Goal: Information Seeking & Learning: Learn about a topic

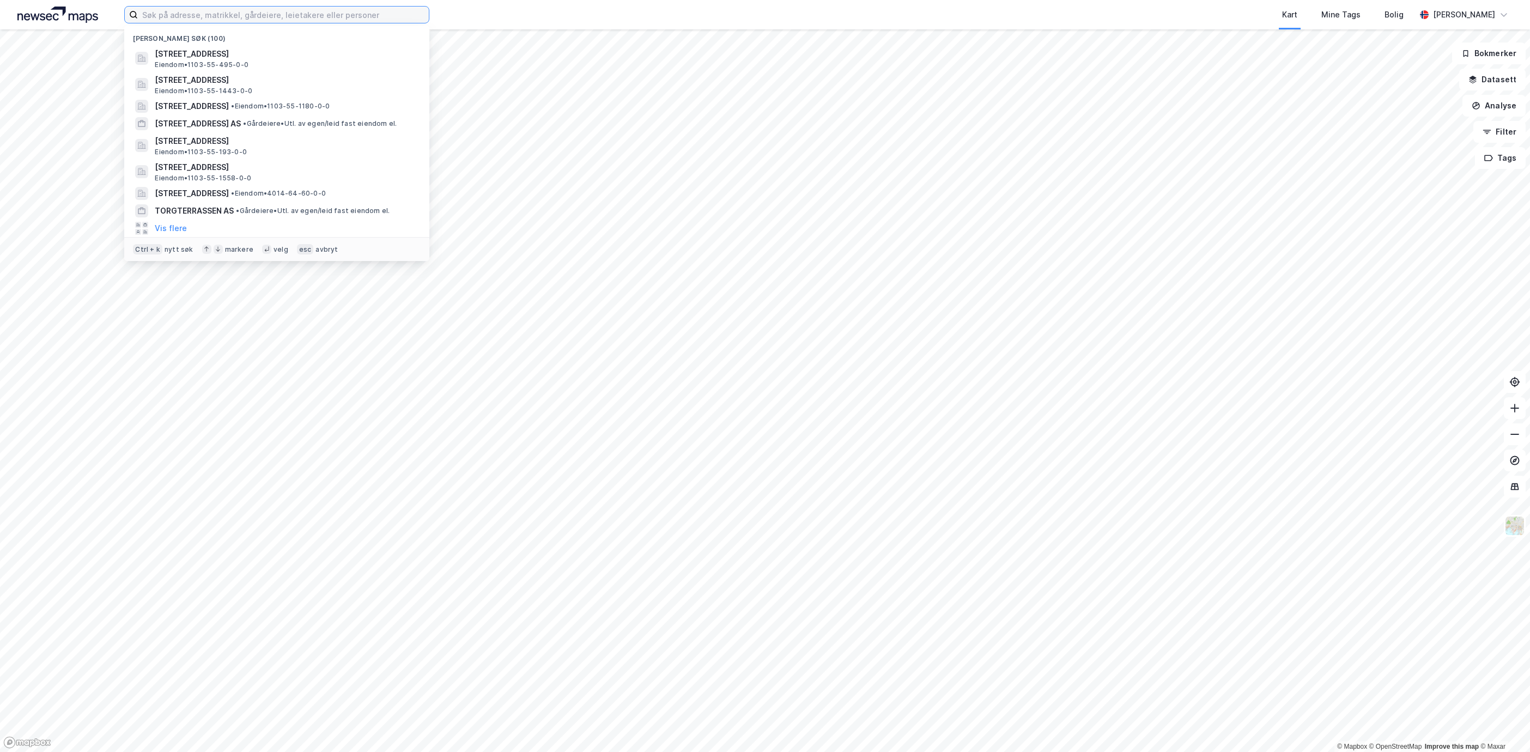
paste input "988646245"
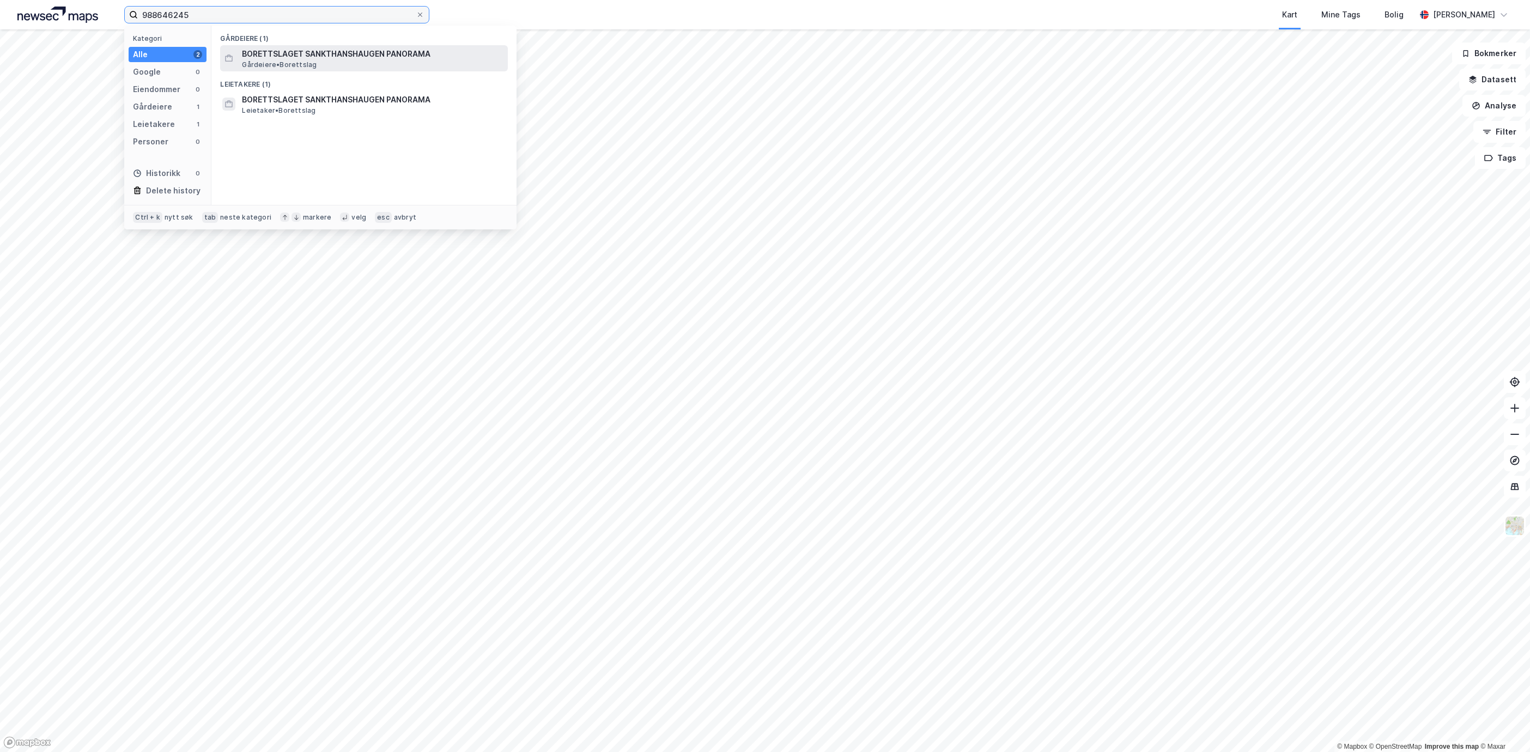
type input "988646245"
click at [340, 54] on span "BORETTSLAGET SANKTHANSHAUGEN PANORAMA" at bounding box center [373, 53] width 262 height 13
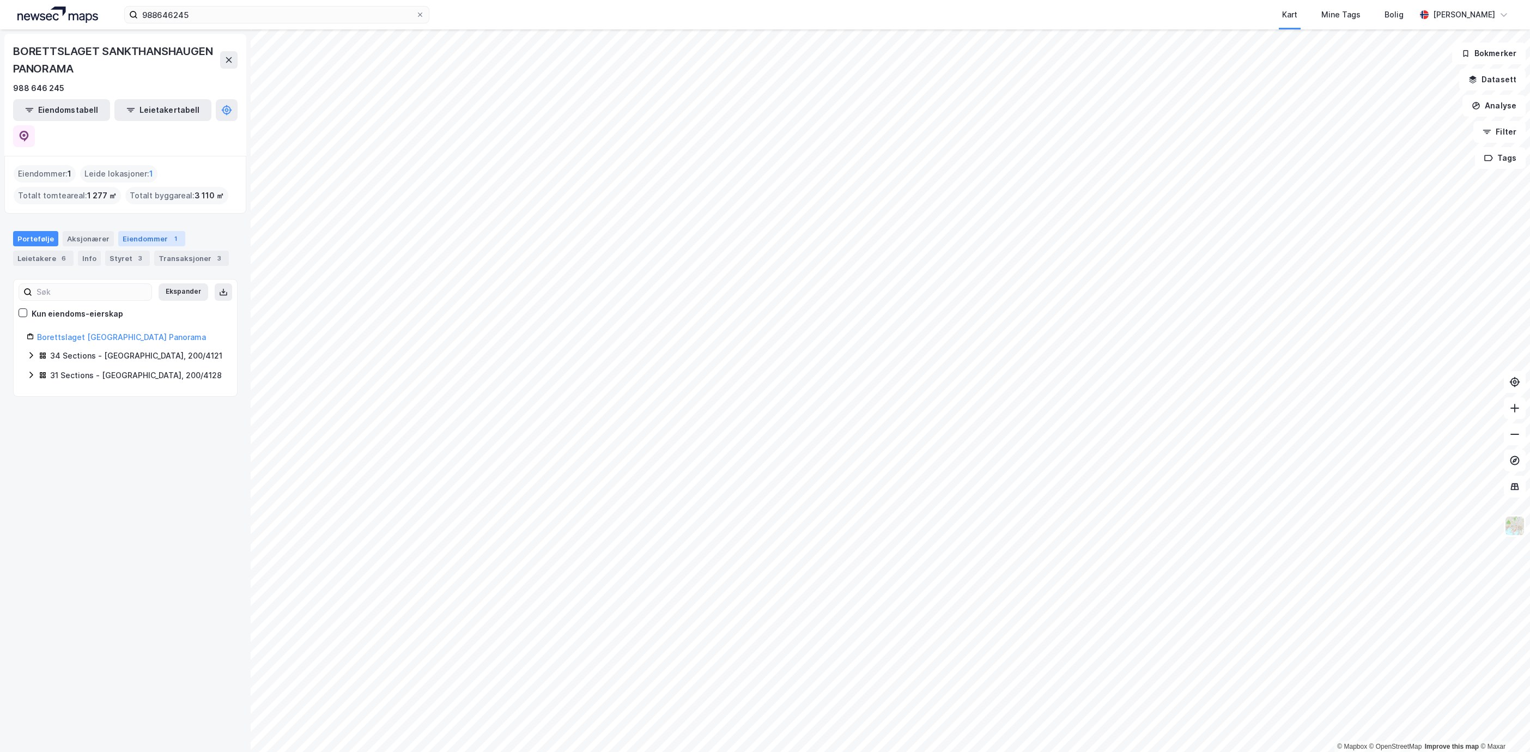
click at [153, 231] on div "Eiendommer 1" at bounding box center [151, 238] width 67 height 15
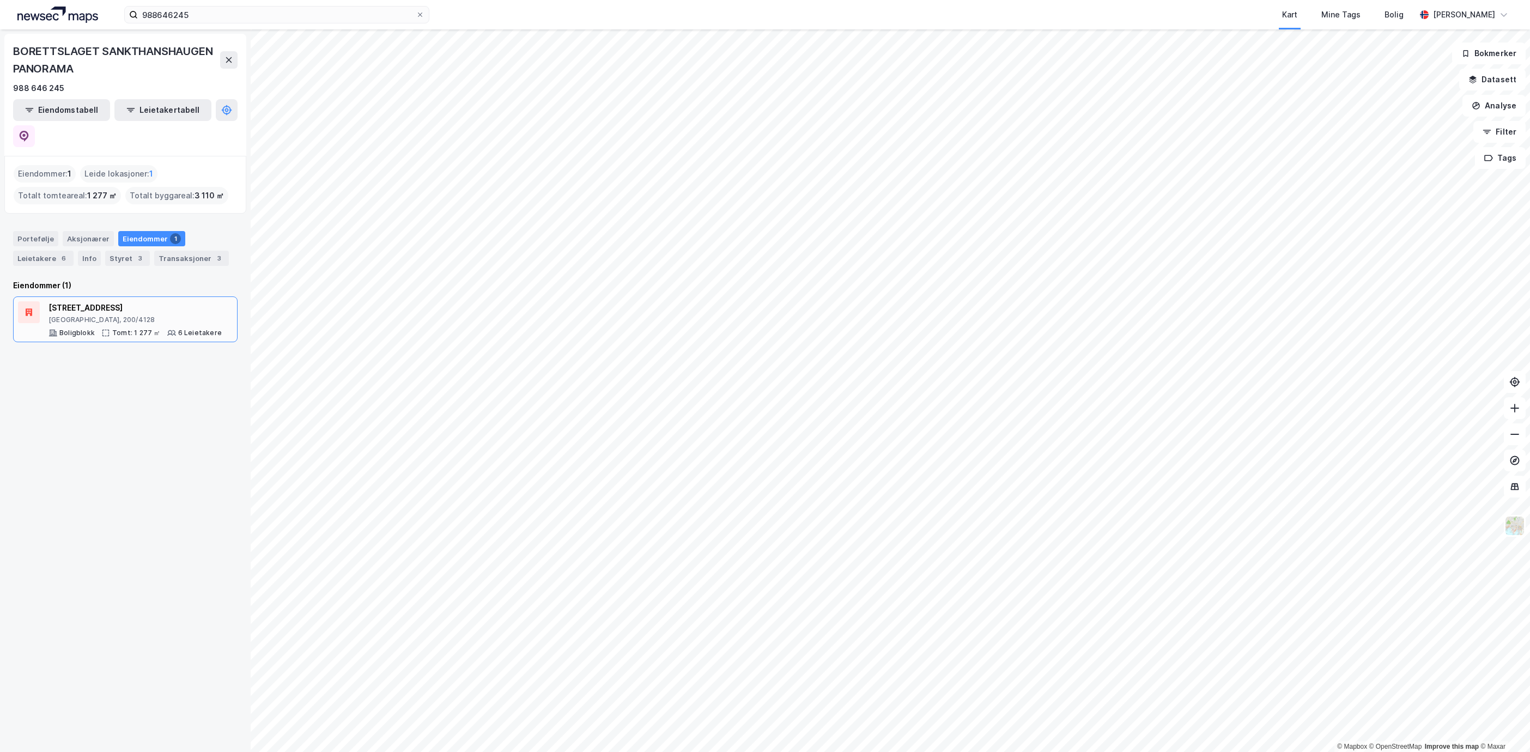
click at [119, 316] on div "[GEOGRAPHIC_DATA], 200/4128" at bounding box center [135, 320] width 173 height 9
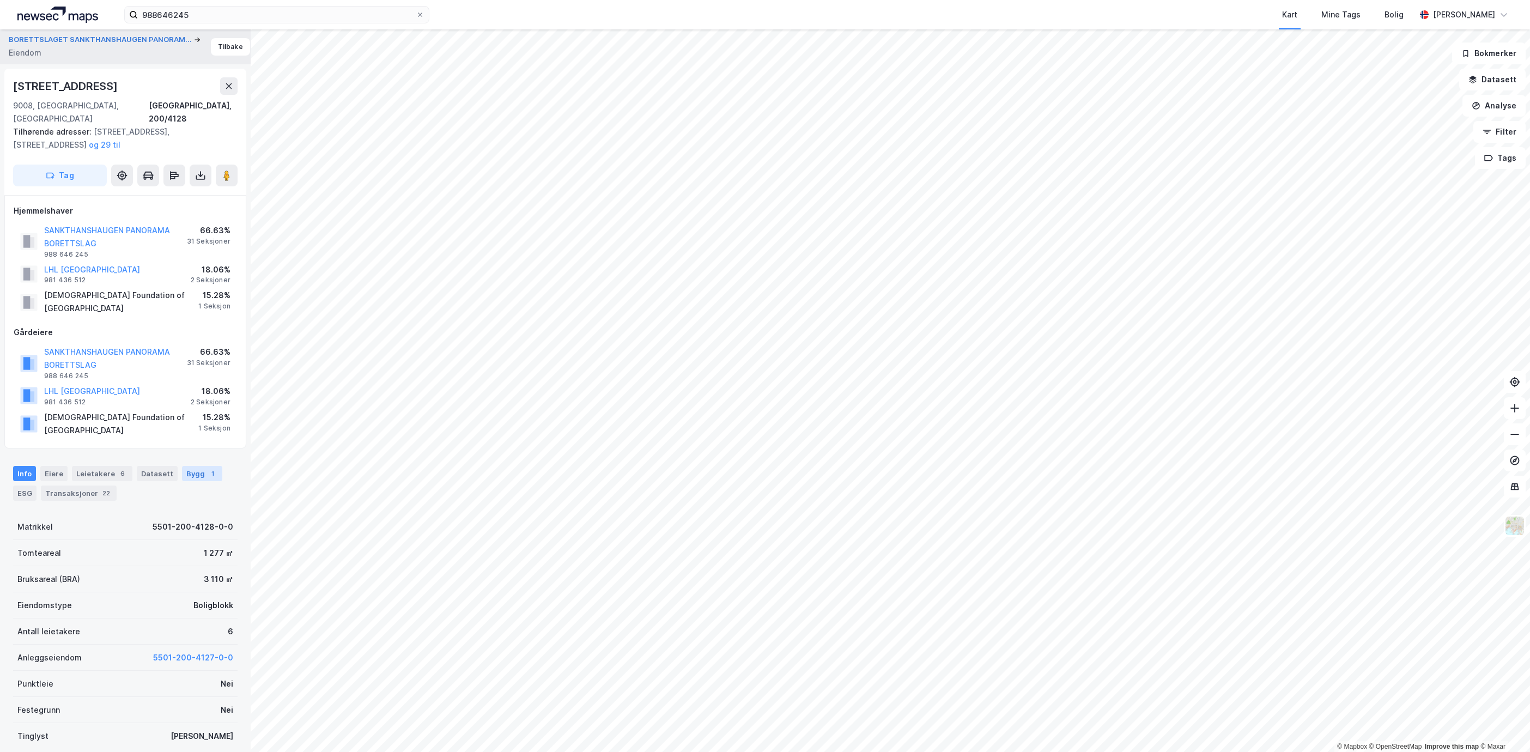
click at [190, 466] on div "Bygg 1" at bounding box center [202, 473] width 40 height 15
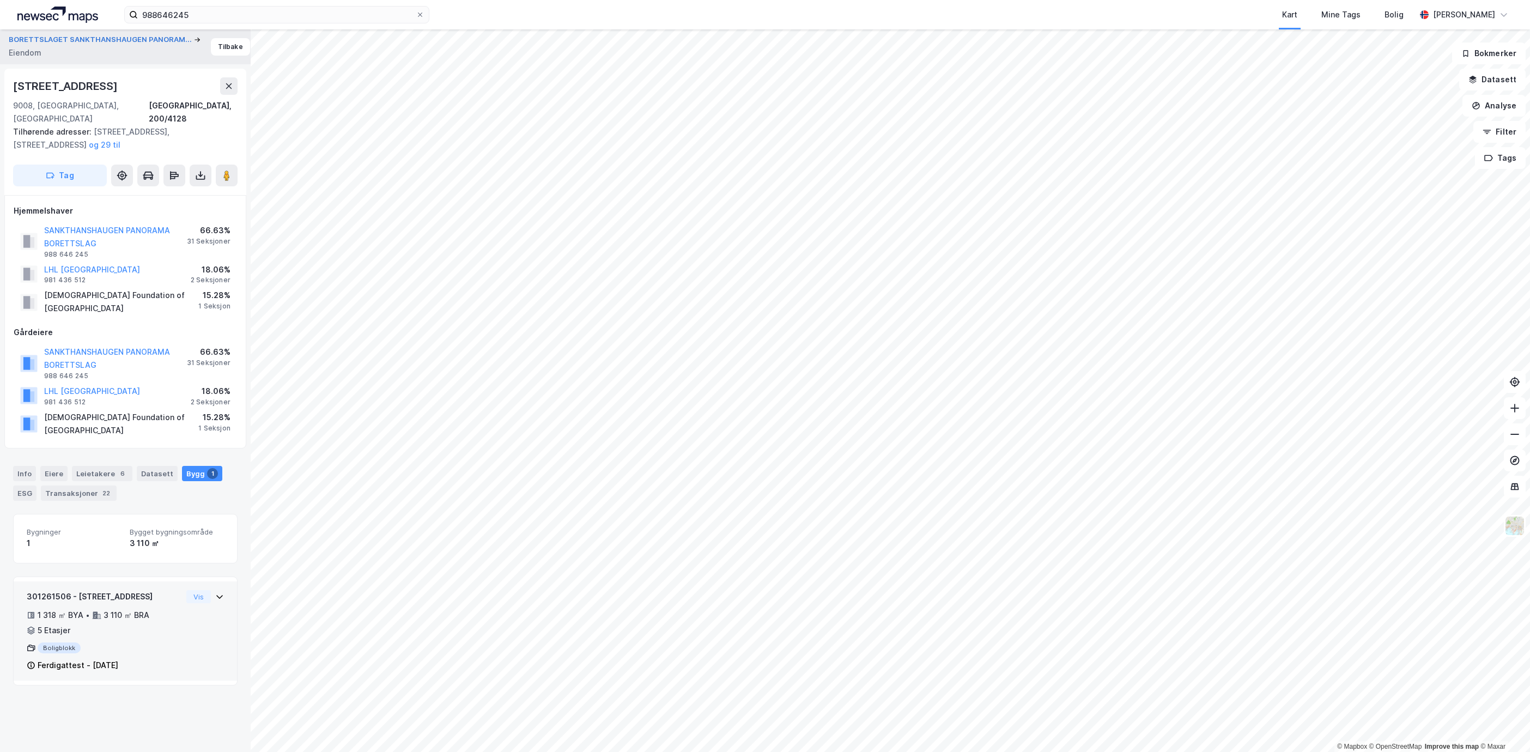
click at [177, 591] on div "301261506 - [STREET_ADDRESS] 1 318 ㎡ BYA • 3 110 ㎡ BRA • 5 Etasjer Boligblokk F…" at bounding box center [125, 635] width 197 height 90
click at [21, 453] on div "Info [PERSON_NAME] 6 Datasett Bygg 1 ESG Transaksjoner 22" at bounding box center [125, 479] width 251 height 52
click at [25, 453] on div "Info [PERSON_NAME] 6 Datasett Bygg 1 ESG Transaksjoner 22" at bounding box center [125, 479] width 251 height 52
click at [30, 466] on div "Info" at bounding box center [24, 473] width 23 height 15
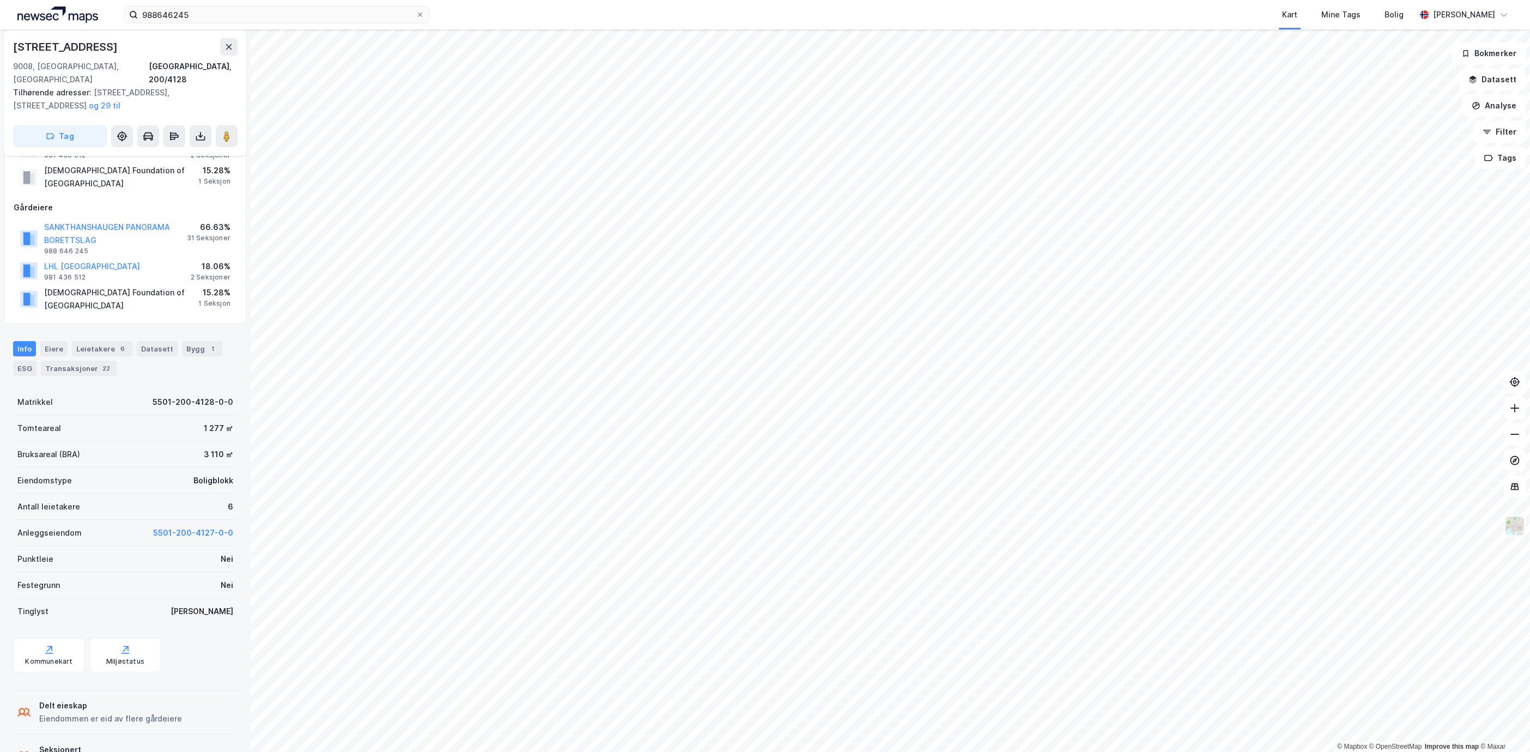
scroll to position [148, 0]
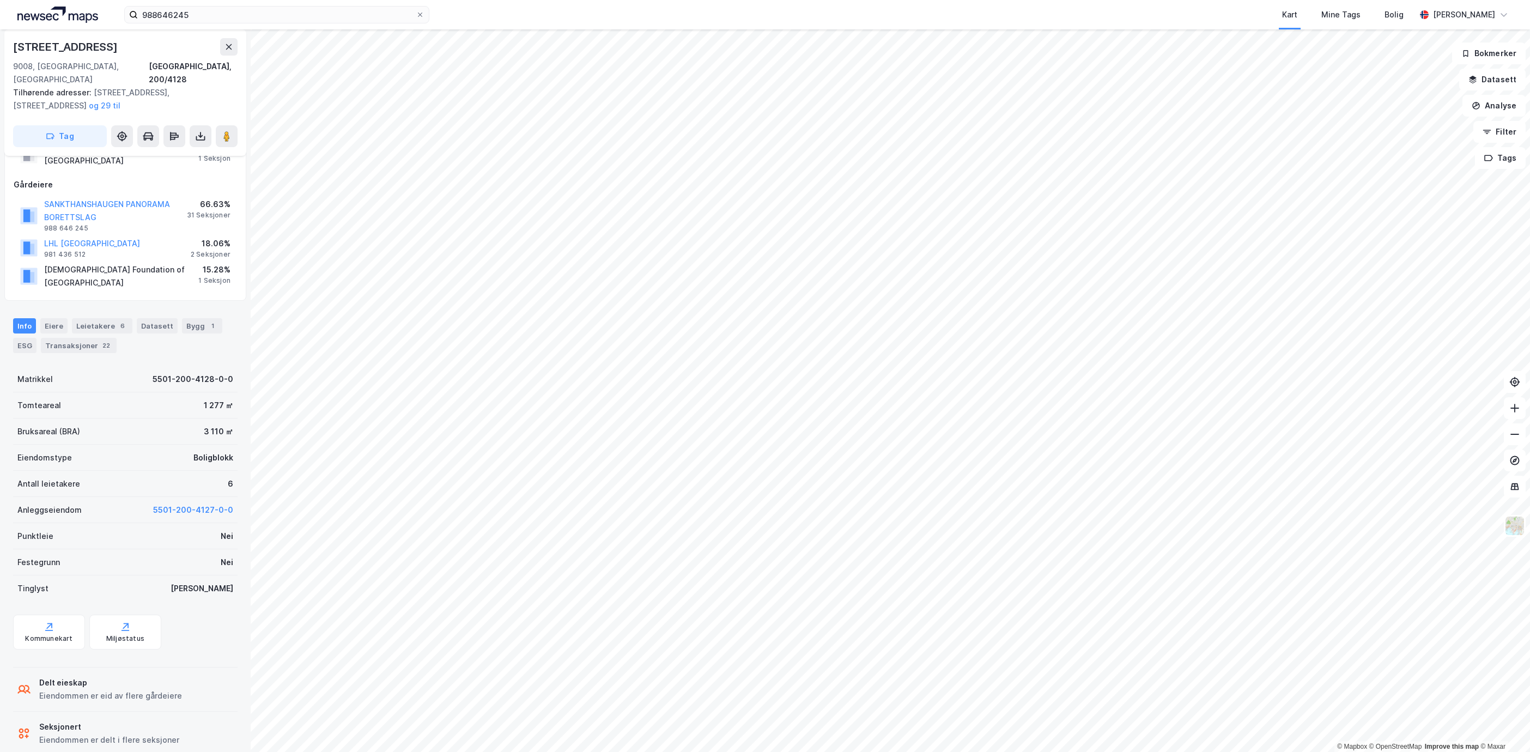
click at [112, 726] on div "Seksjonert Eiendommen er delt i flere seksjoner" at bounding box center [125, 734] width 225 height 44
click at [57, 634] on div "Kommunekart" at bounding box center [48, 638] width 47 height 9
click at [0, 0] on button "SANKTHANSHAUGEN PANORAMA BORETTSLAG" at bounding box center [0, 0] width 0 height 0
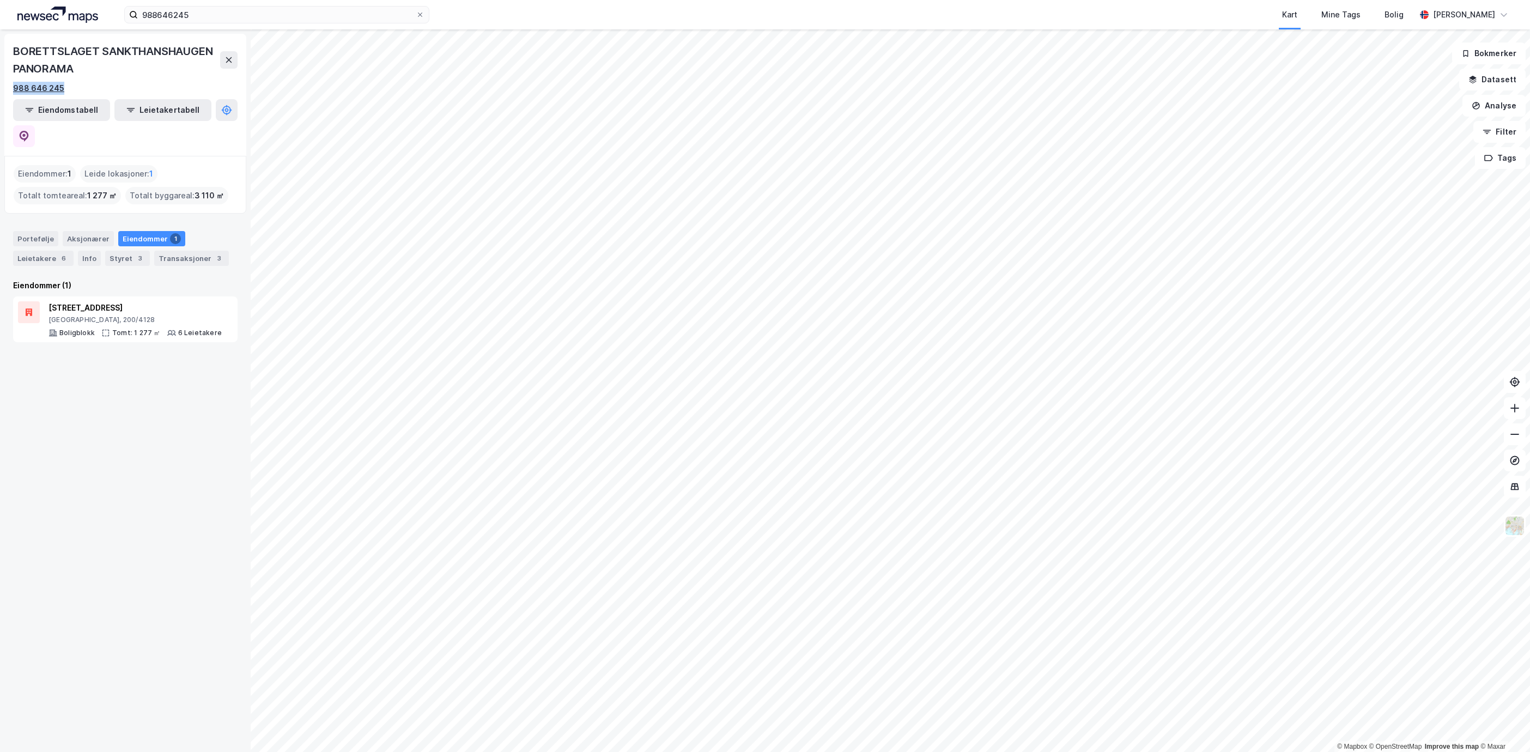
drag, startPoint x: 68, startPoint y: 87, endPoint x: 14, endPoint y: 88, distance: 54.0
click at [14, 88] on div "988 646 245" at bounding box center [125, 88] width 225 height 13
copy div "988 646 245"
click at [41, 251] on div "Leietakere 6" at bounding box center [43, 258] width 60 height 15
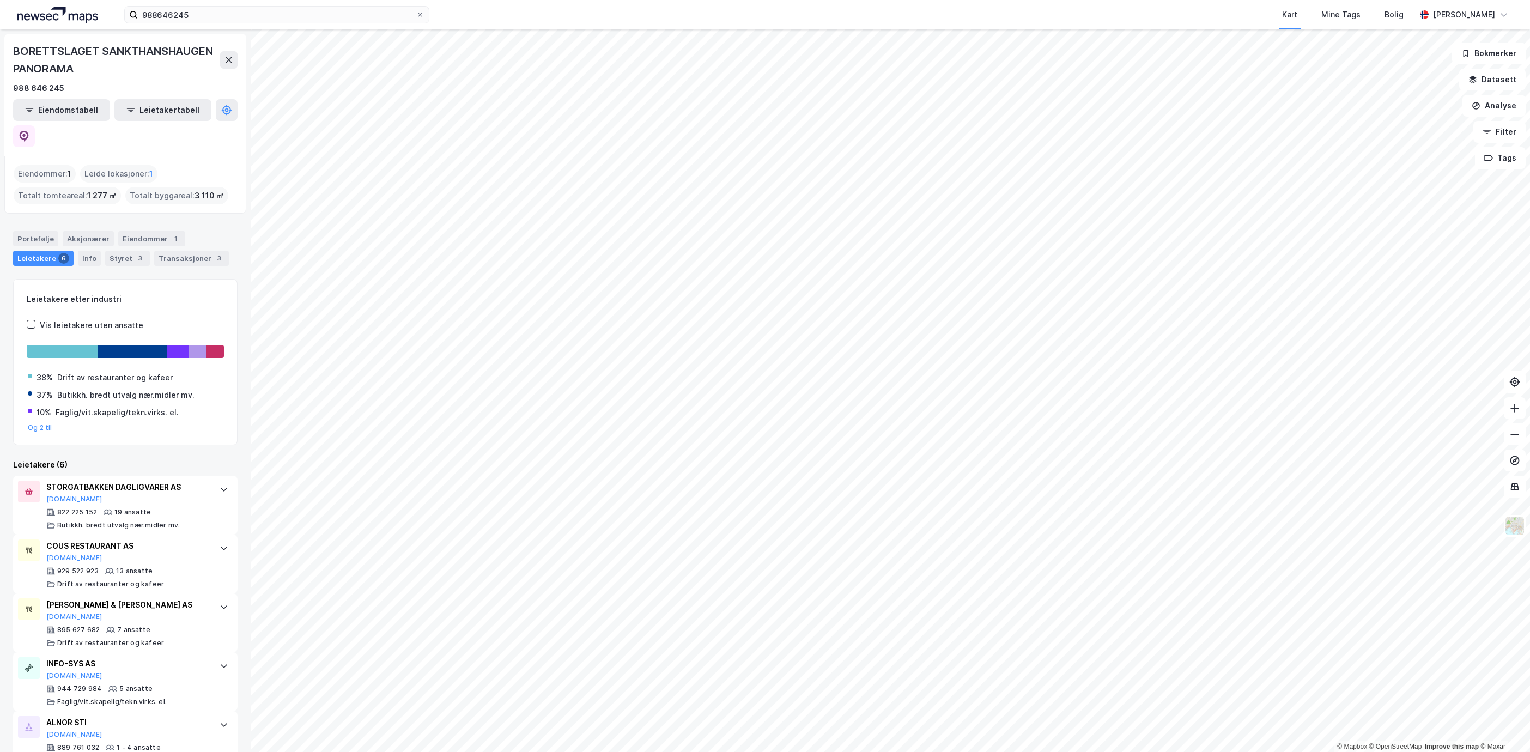
scroll to position [81, 0]
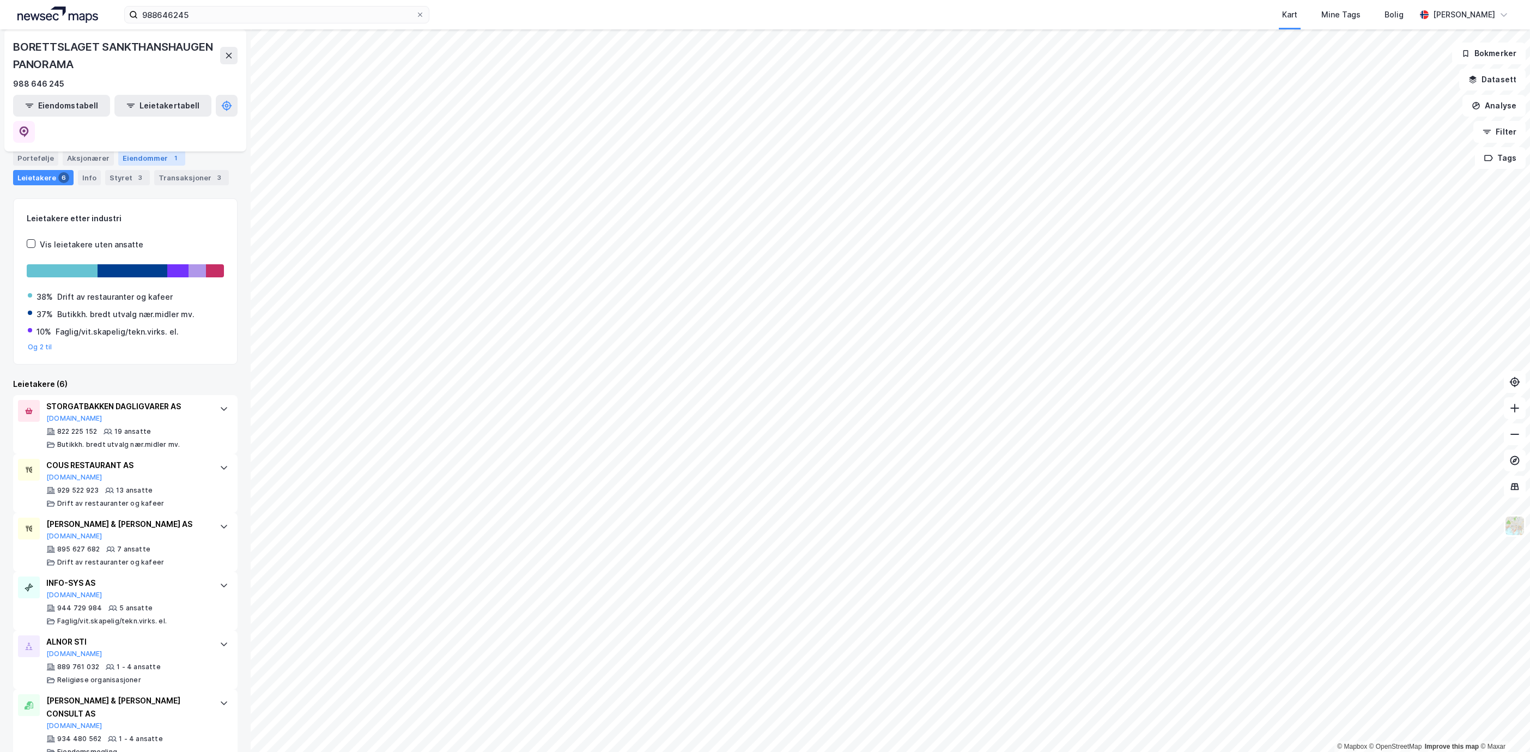
click at [154, 150] on div "Eiendommer 1" at bounding box center [151, 157] width 67 height 15
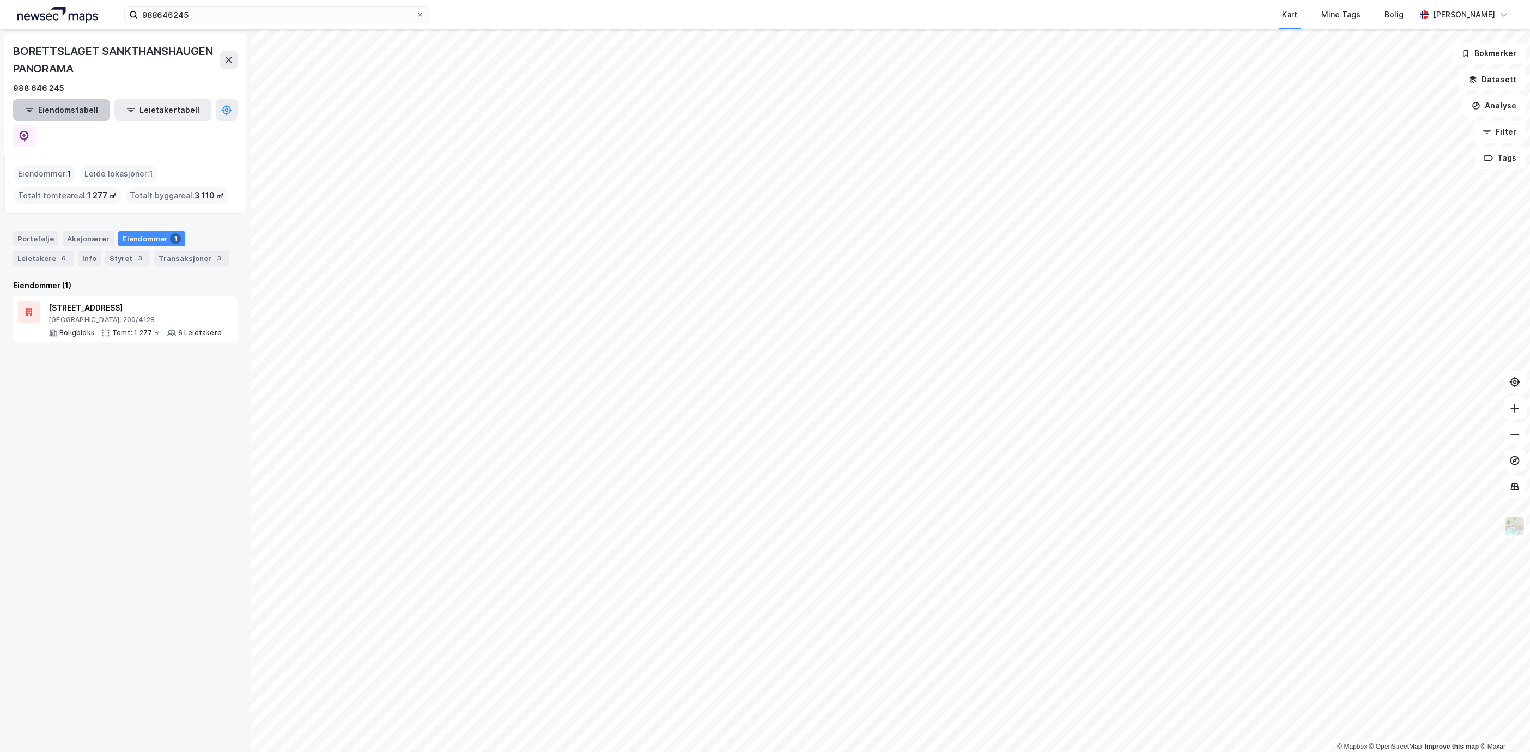
click at [71, 112] on button "Eiendomstabell" at bounding box center [61, 110] width 97 height 22
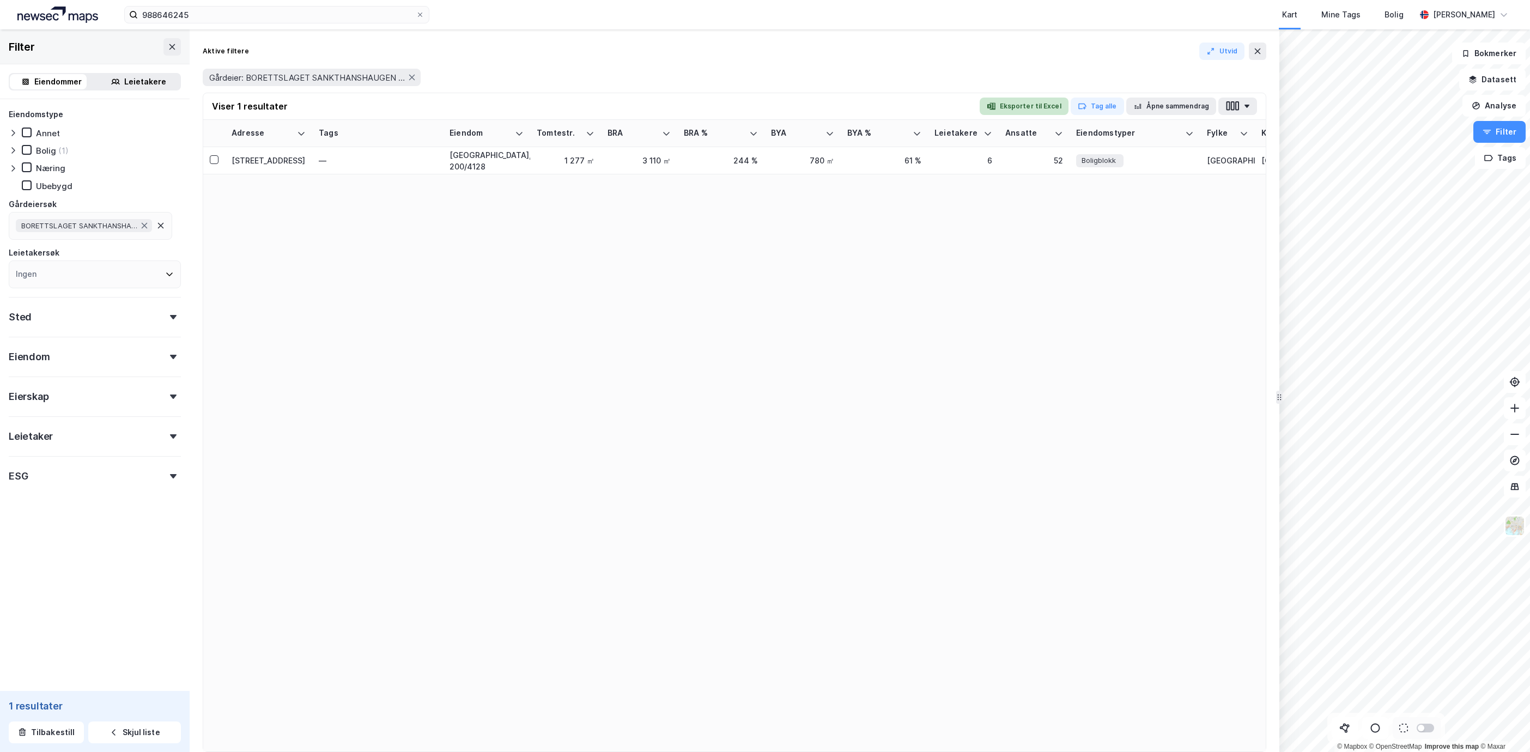
click at [1024, 100] on button "Eksporter til Excel" at bounding box center [1024, 106] width 89 height 17
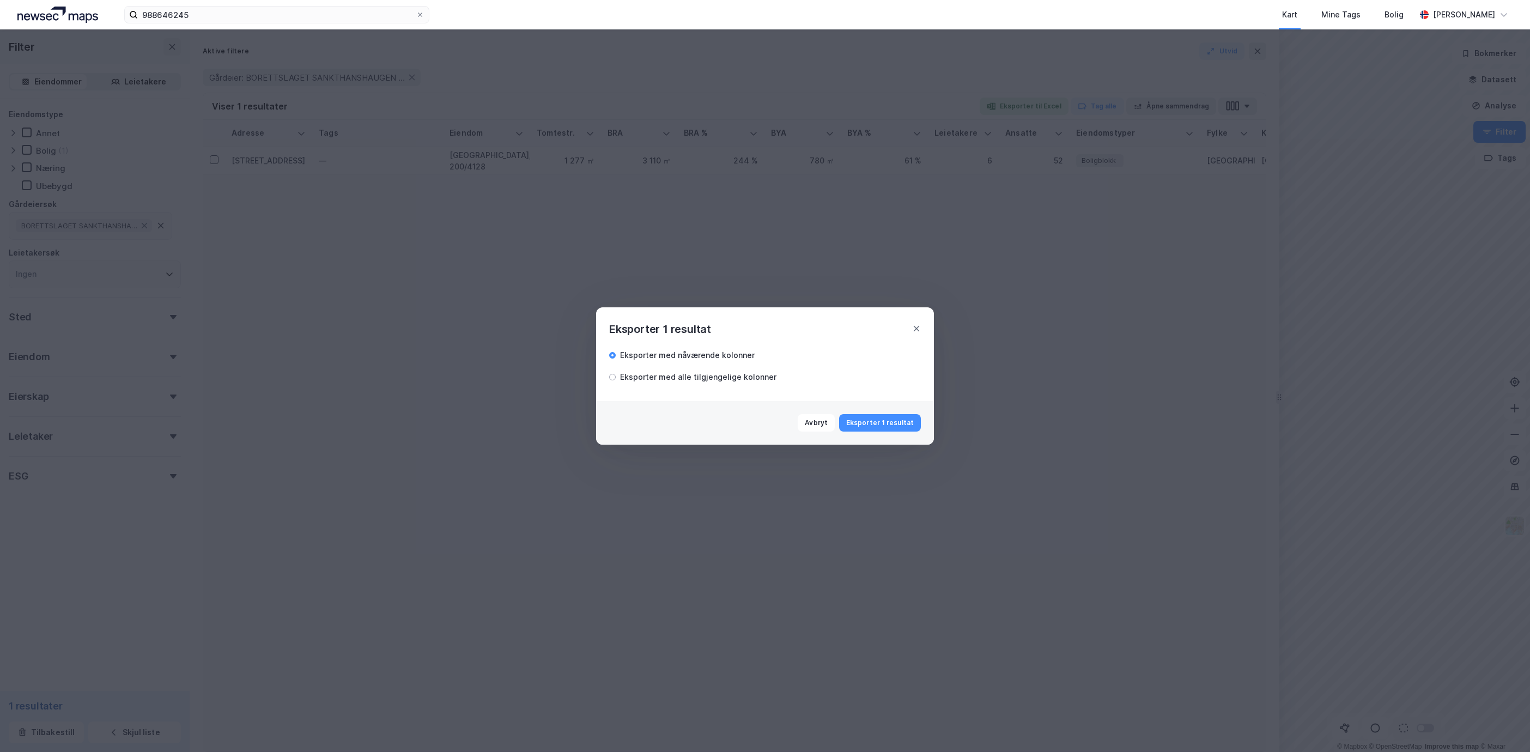
click at [717, 373] on div "Eksporter med alle tilgjengelige kolonner" at bounding box center [698, 377] width 156 height 13
click at [900, 415] on button "Eksporter 1 resultat" at bounding box center [880, 422] width 82 height 17
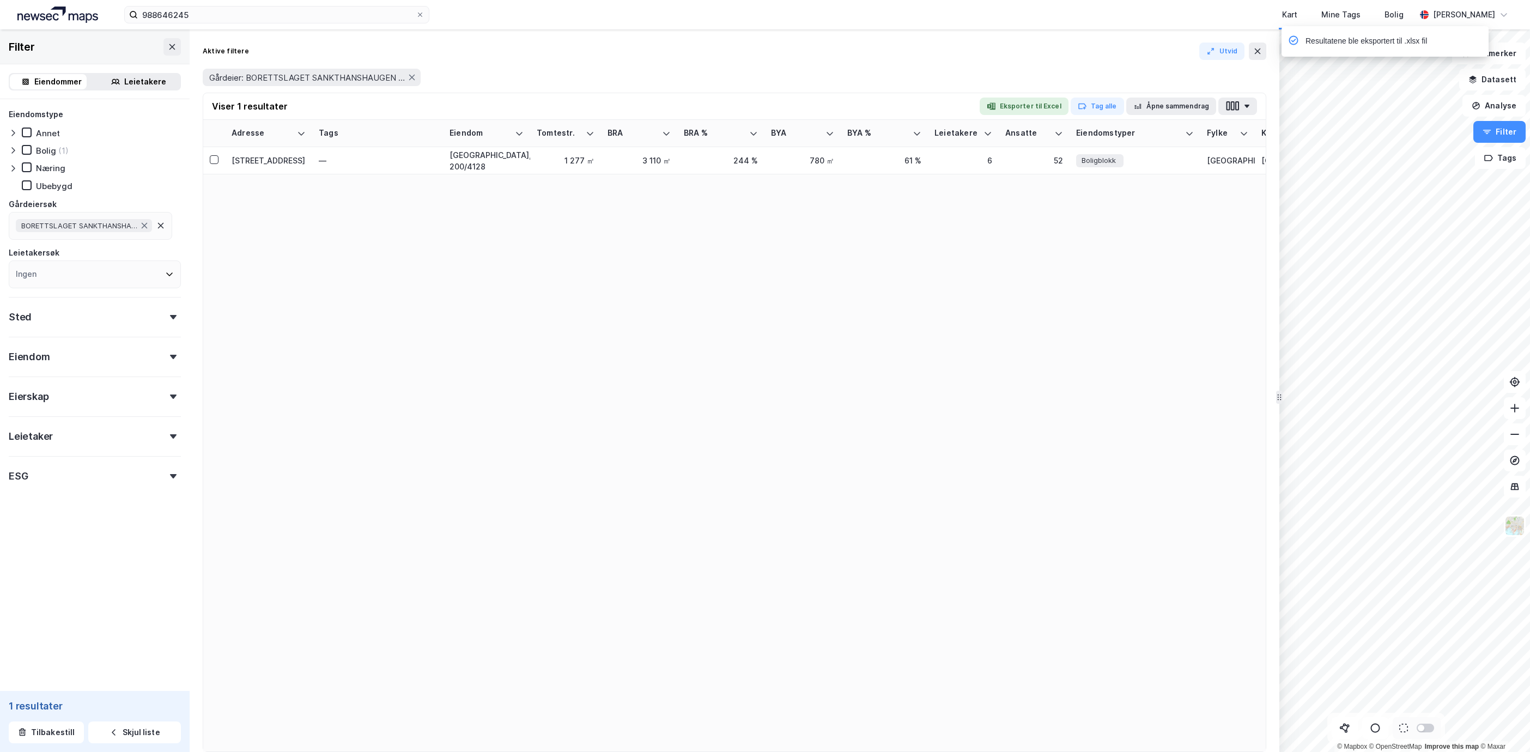
click at [605, 308] on div "Adresse Tags Eiendom Tomtestr. BRA BRA % BYA BYA % Leietakere Ansatte Eiendomst…" at bounding box center [734, 436] width 1063 height 632
click at [45, 146] on div "Bolig" at bounding box center [46, 151] width 20 height 10
click at [1122, 164] on div "Boligblokk" at bounding box center [1099, 160] width 47 height 13
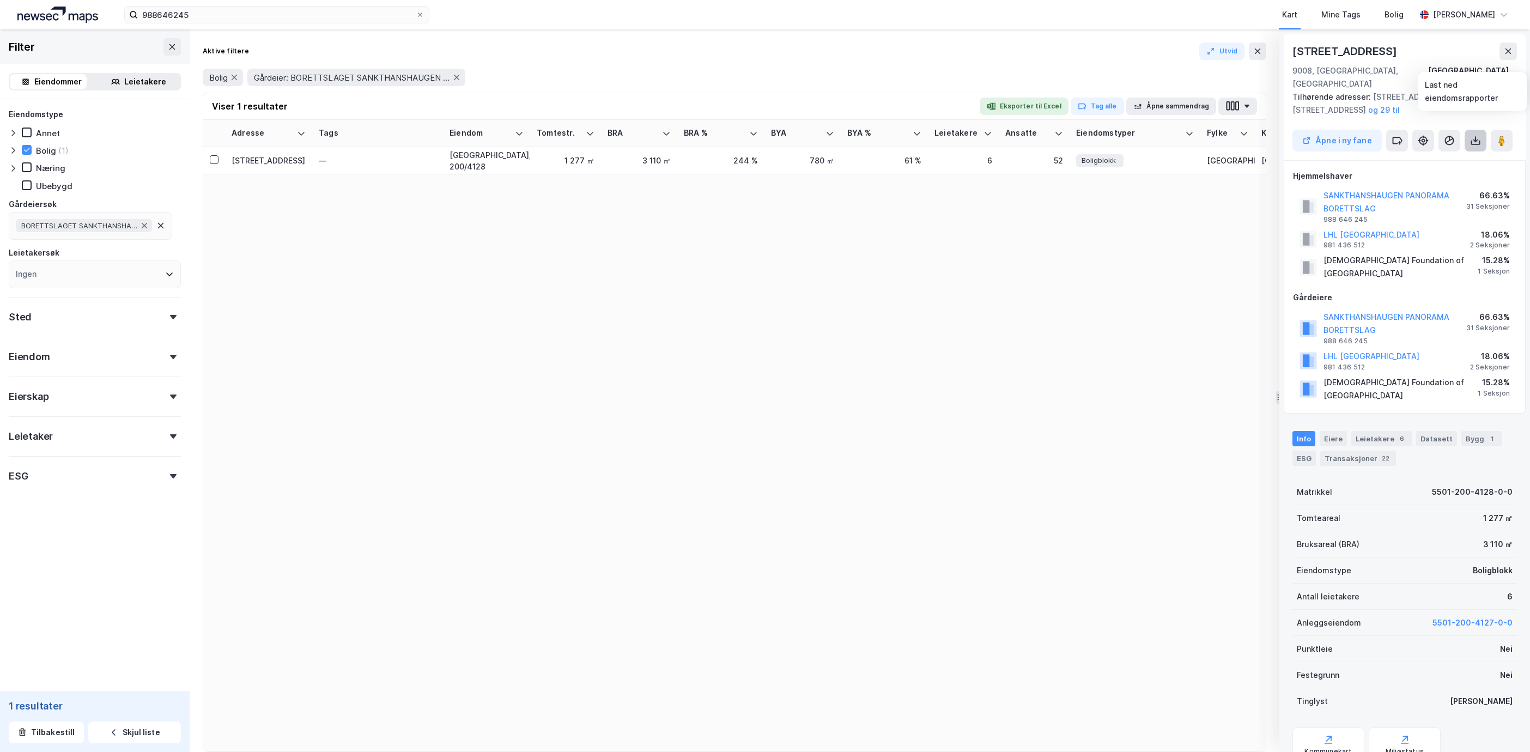
click at [1480, 140] on icon at bounding box center [1476, 142] width 9 height 4
click at [158, 348] on div "Eiendom" at bounding box center [95, 352] width 172 height 31
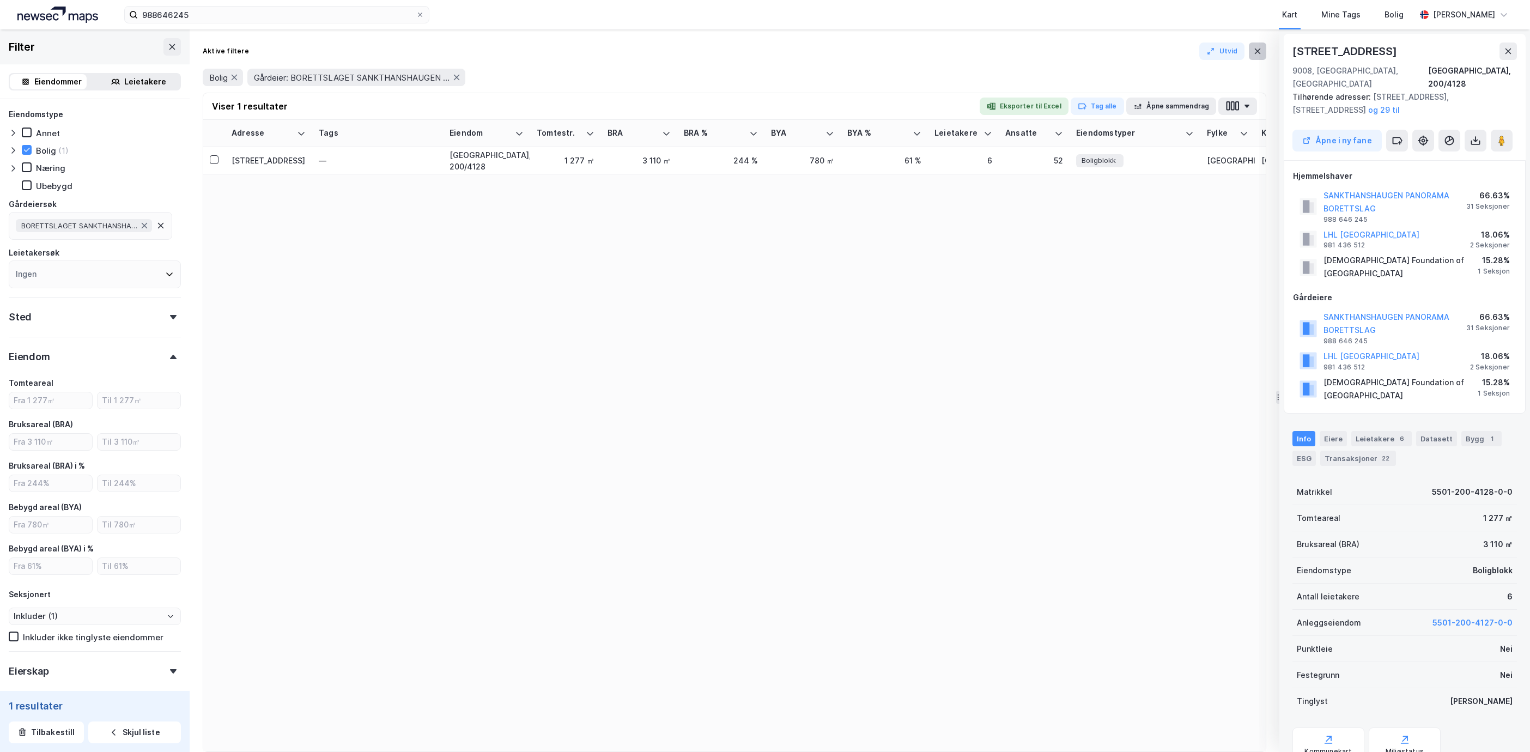
click at [1251, 53] on button at bounding box center [1257, 51] width 17 height 17
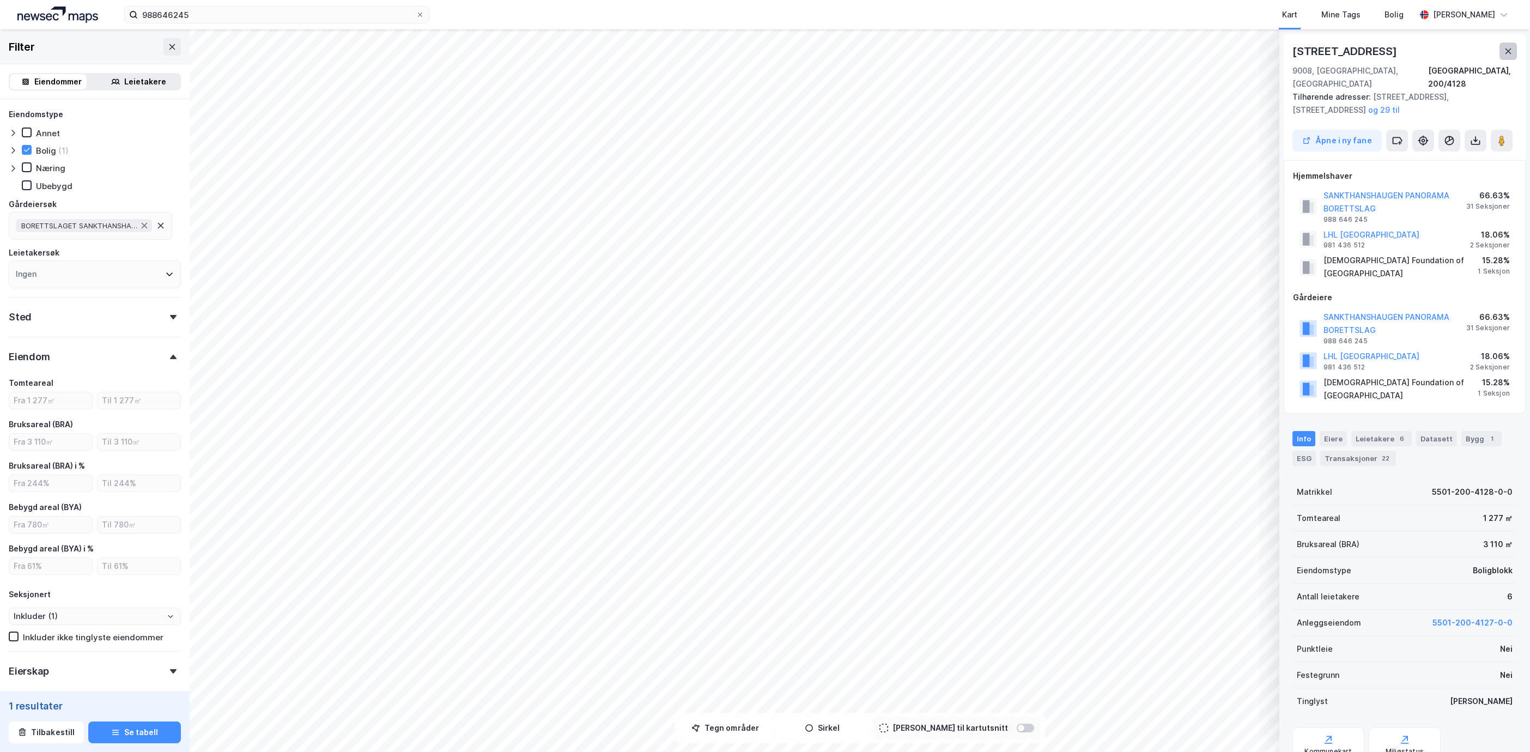
click at [1503, 43] on button at bounding box center [1508, 51] width 17 height 17
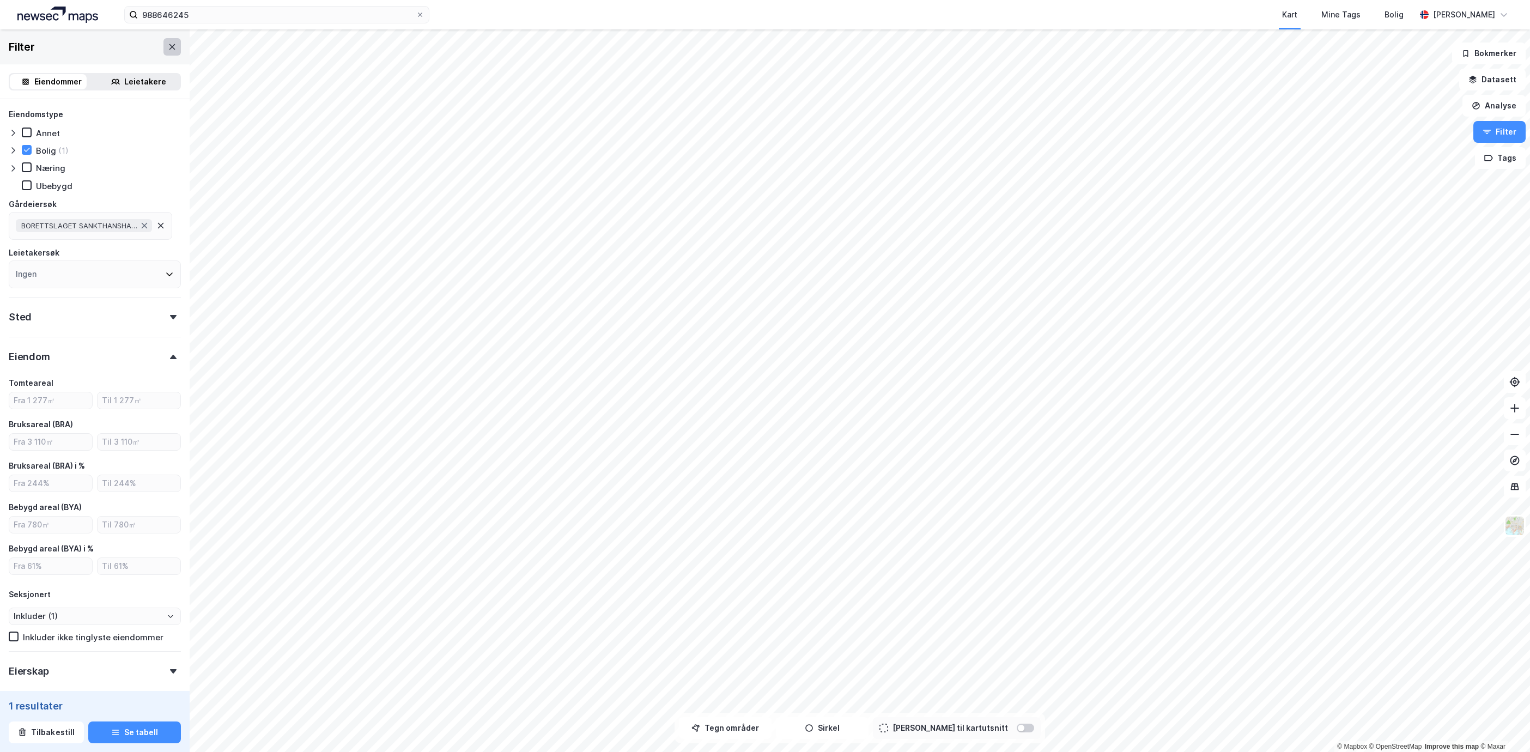
click at [164, 38] on button at bounding box center [172, 46] width 17 height 17
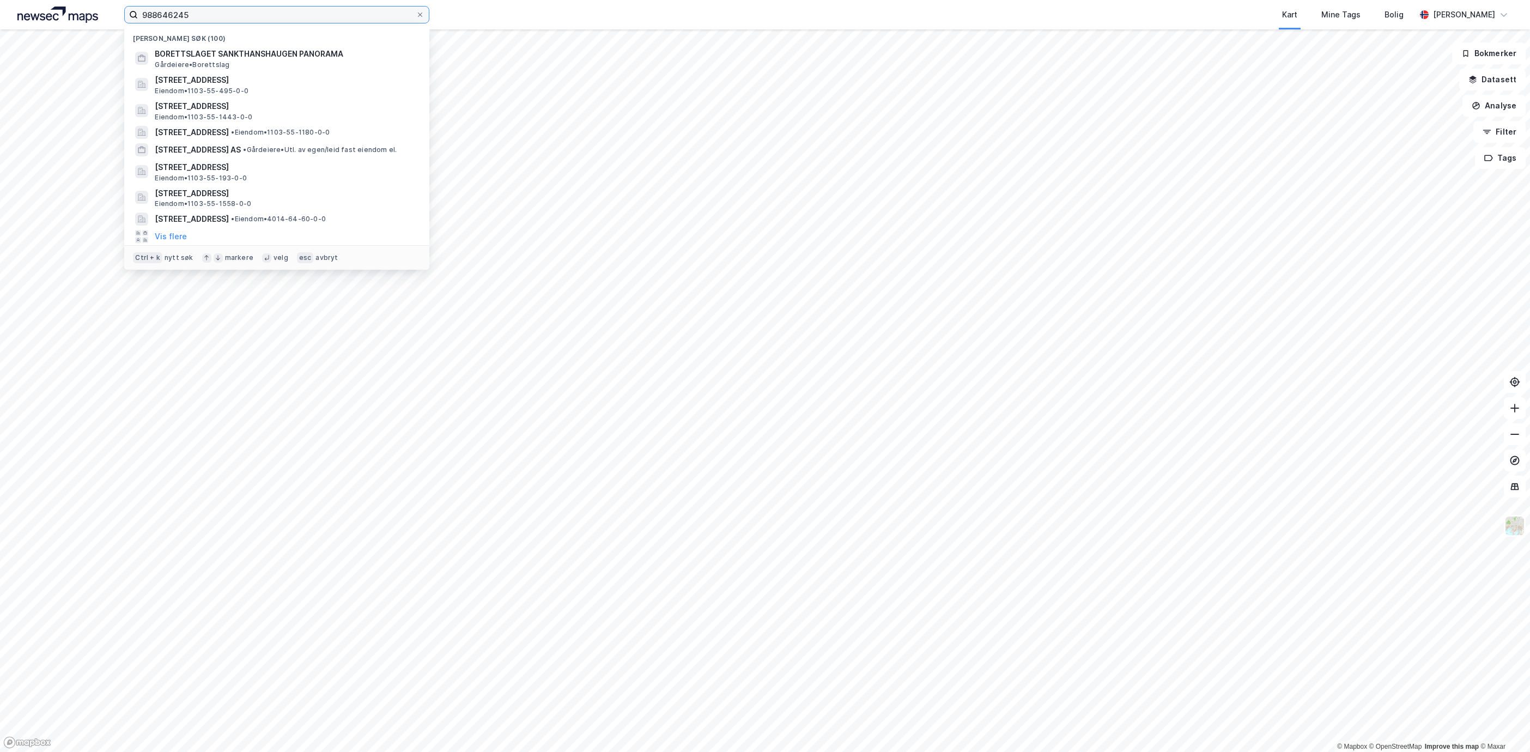
click at [259, 8] on input "988646245" at bounding box center [277, 15] width 278 height 16
click at [244, 59] on span "BORETTSLAGET SANKTHANSHAUGEN PANORAMA" at bounding box center [286, 53] width 262 height 13
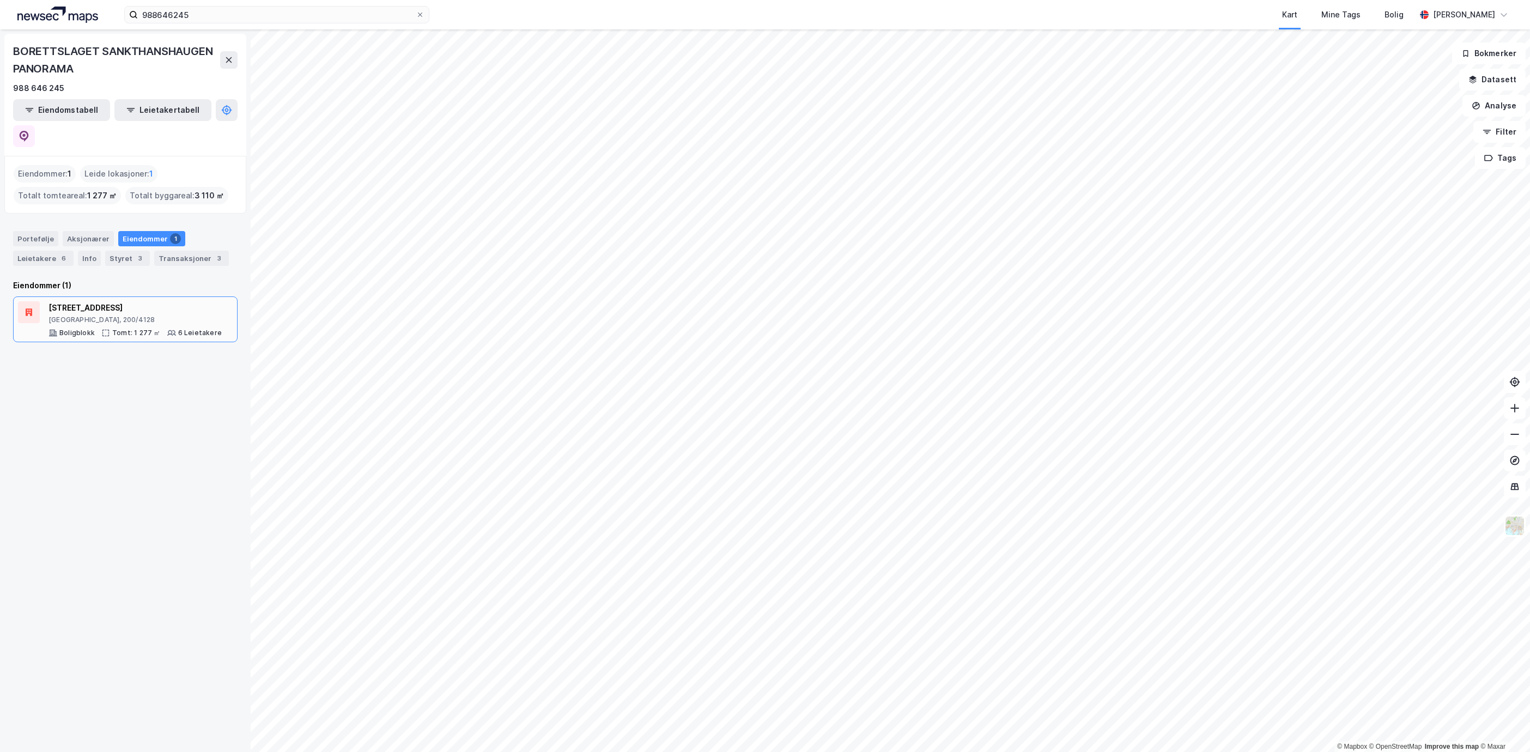
click at [134, 301] on div "[STREET_ADDRESS]" at bounding box center [135, 307] width 173 height 13
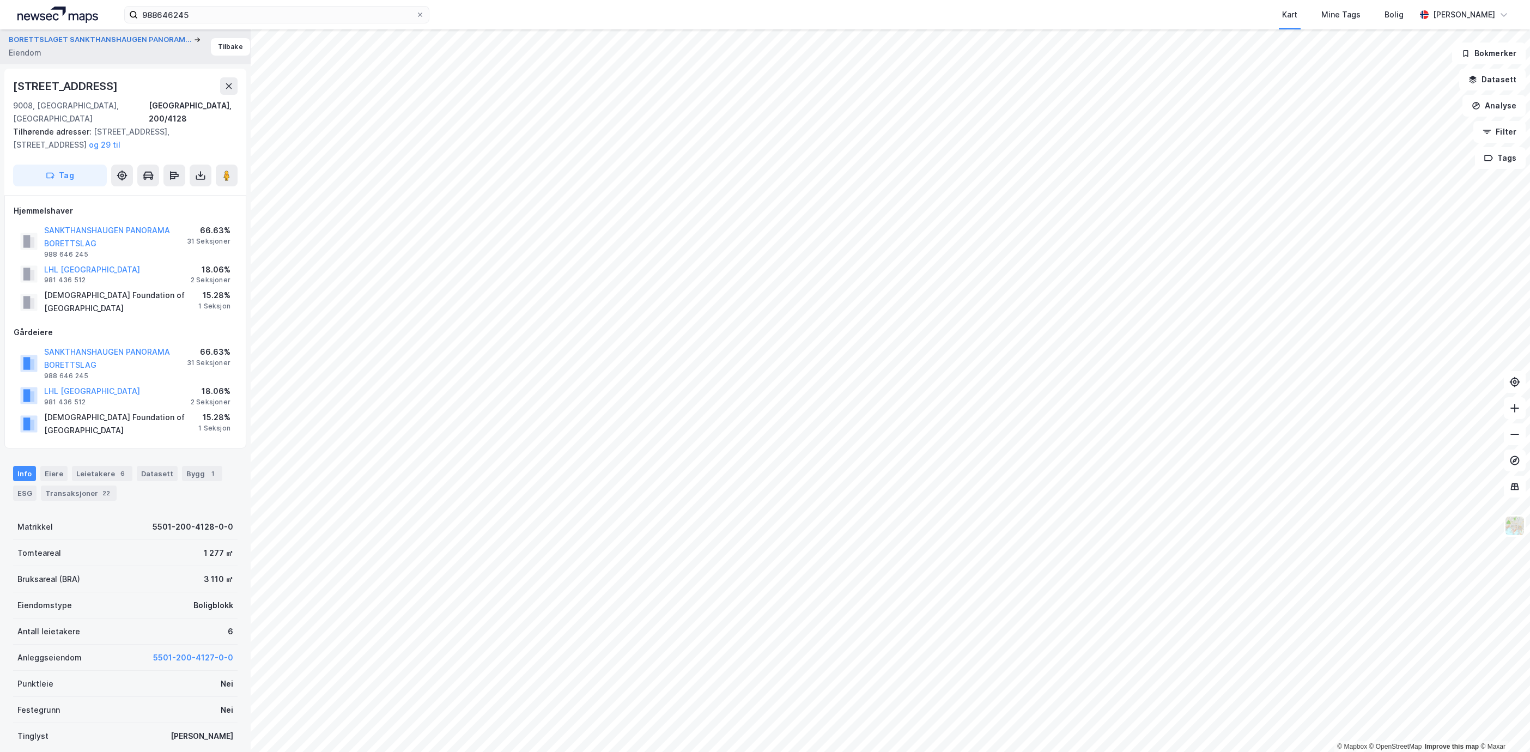
scroll to position [1, 0]
click at [192, 651] on button "5501-200-4127-0-0" at bounding box center [193, 657] width 80 height 13
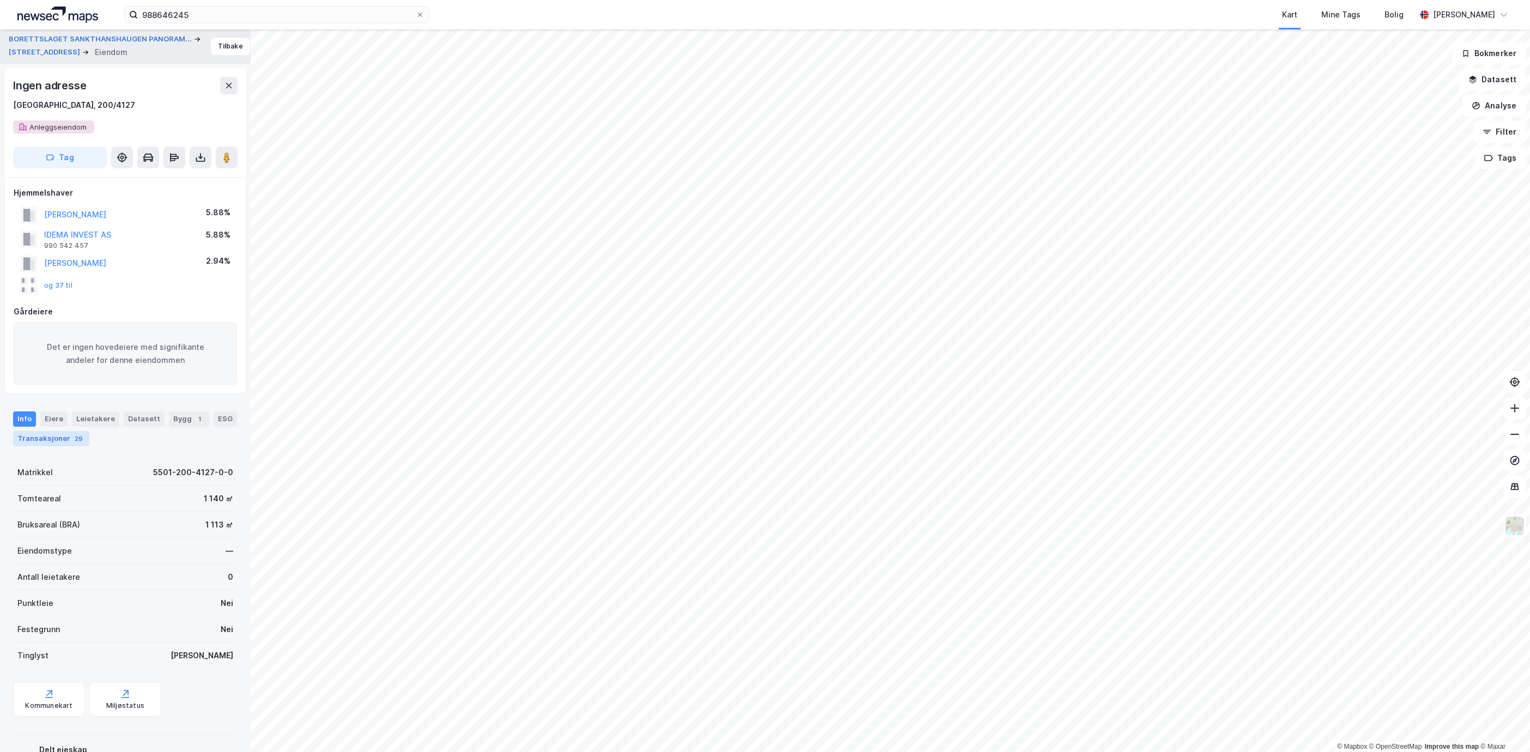
click at [85, 438] on div "29" at bounding box center [78, 438] width 13 height 11
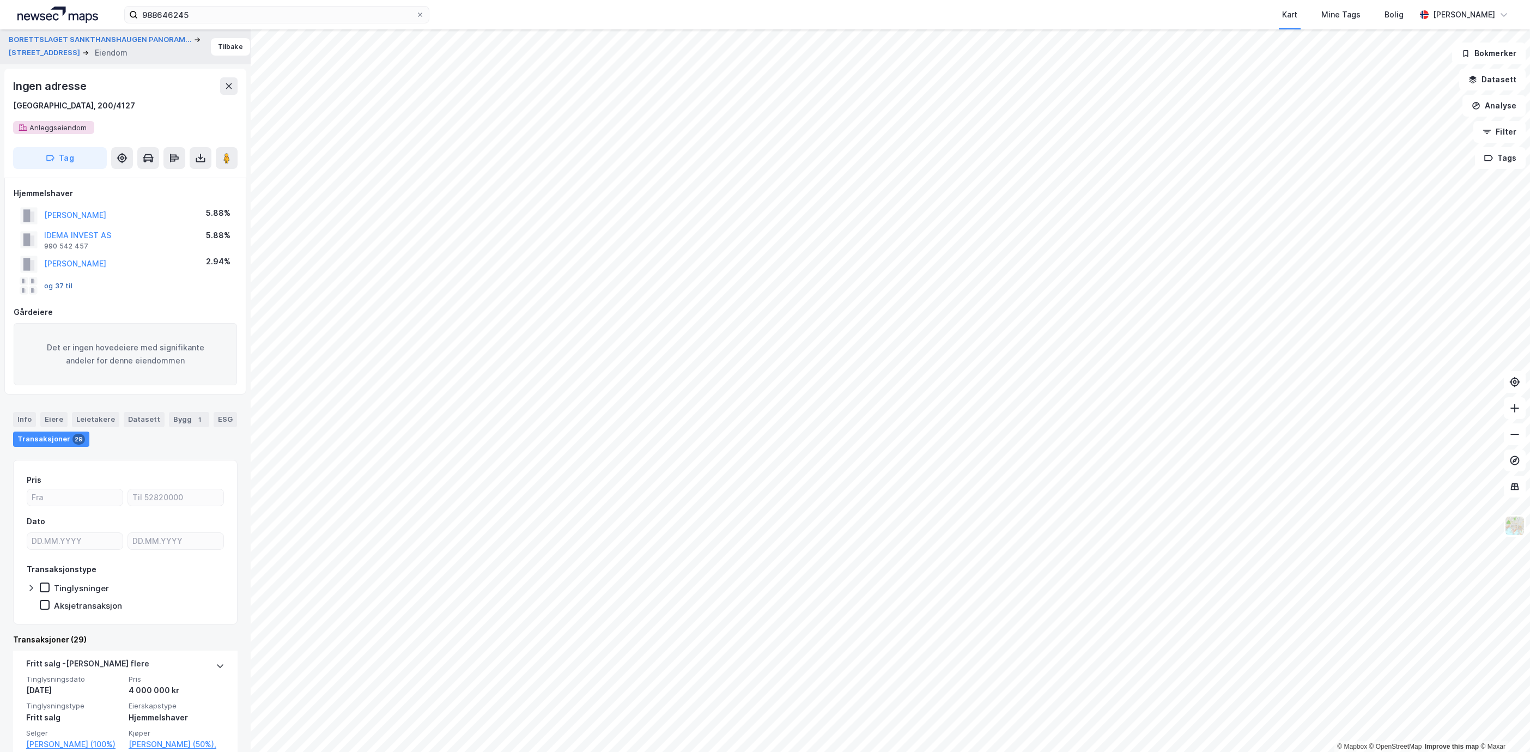
click at [0, 0] on button "og 37 til" at bounding box center [0, 0] width 0 height 0
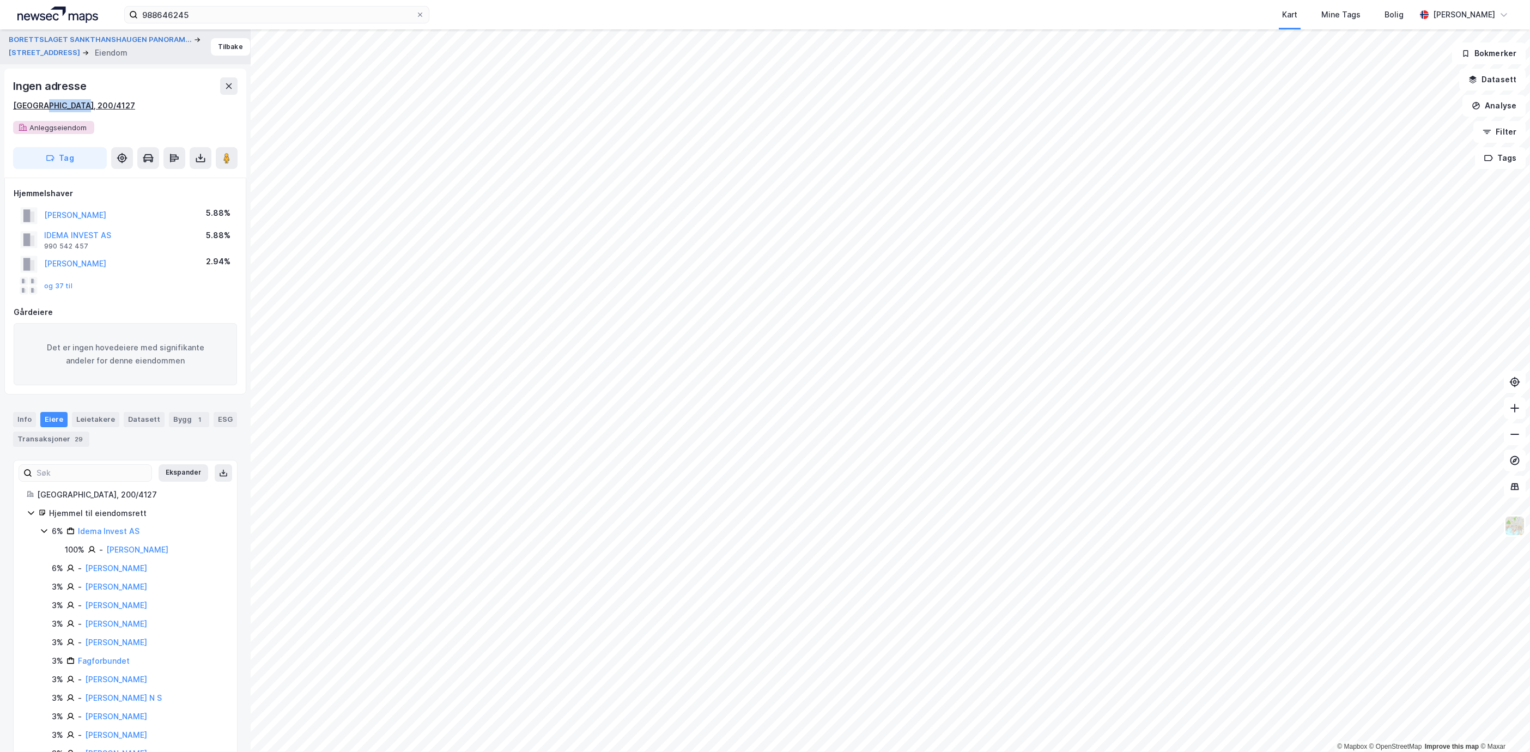
drag, startPoint x: 93, startPoint y: 108, endPoint x: 43, endPoint y: 111, distance: 50.8
click at [43, 111] on div "[GEOGRAPHIC_DATA], 200/4127" at bounding box center [125, 105] width 225 height 13
click at [116, 39] on button "BORETTSLAGET SANKTHANSHAUGEN PANORAM..." at bounding box center [101, 39] width 185 height 11
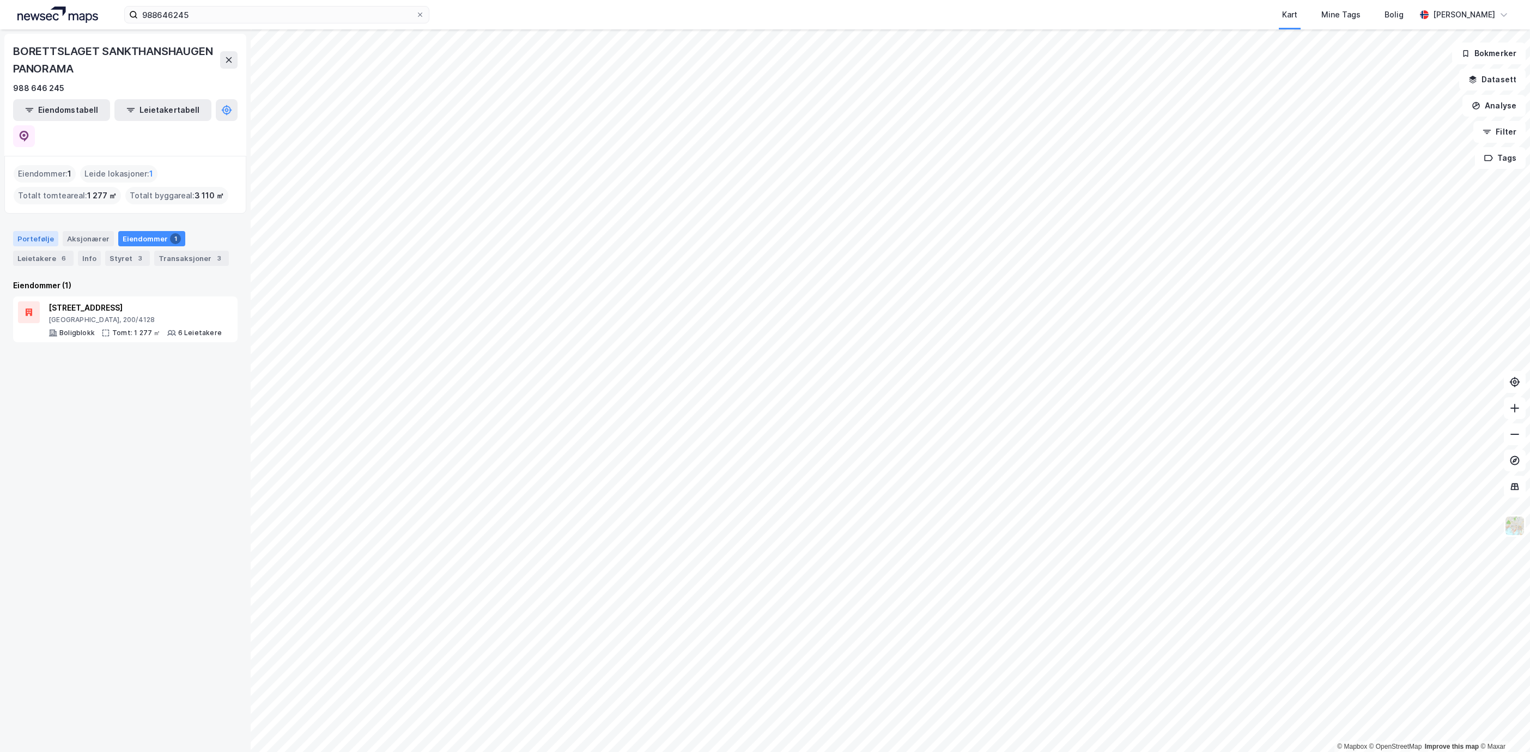
click at [34, 231] on div "Portefølje" at bounding box center [35, 238] width 45 height 15
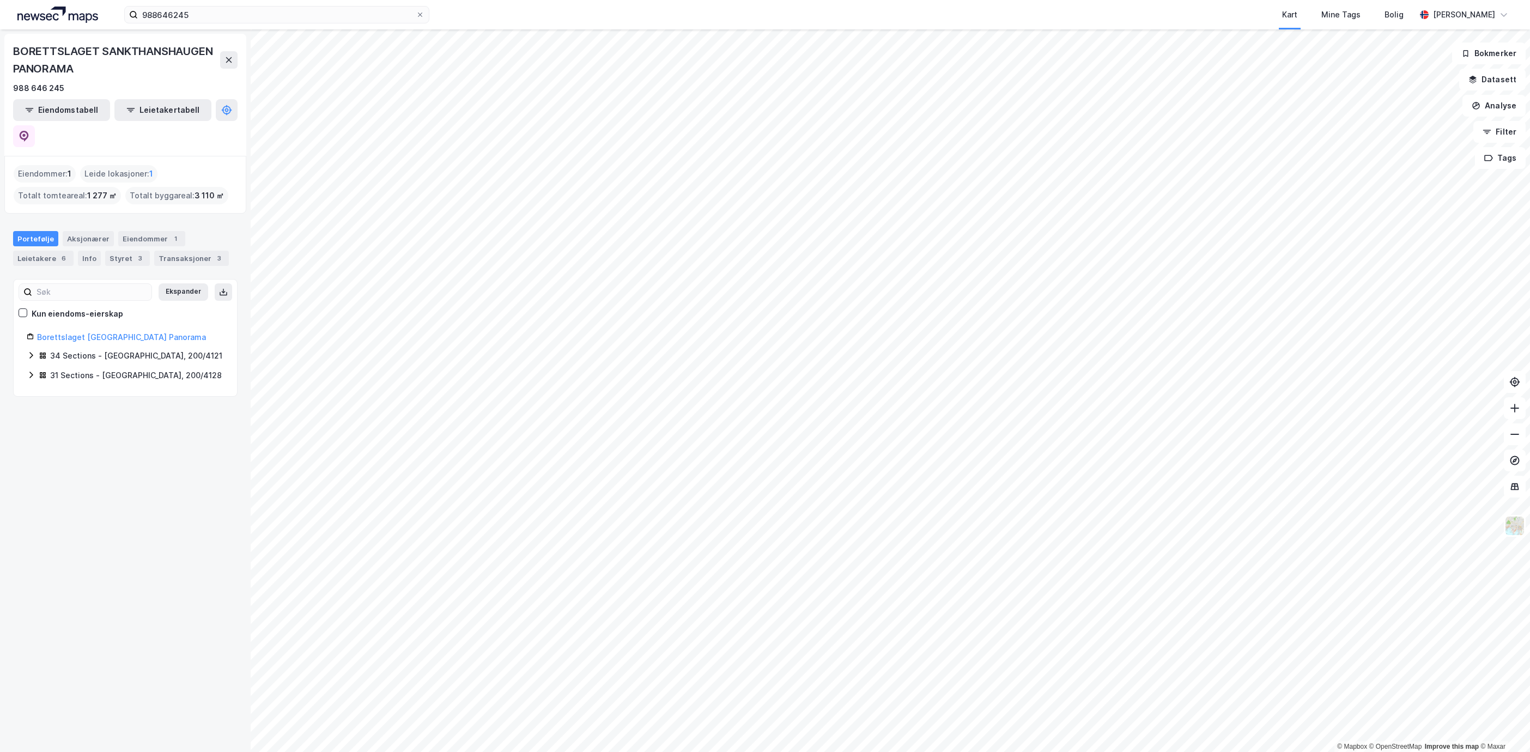
click at [36, 369] on div "31 Sections - [GEOGRAPHIC_DATA], 200/4128" at bounding box center [125, 376] width 197 height 14
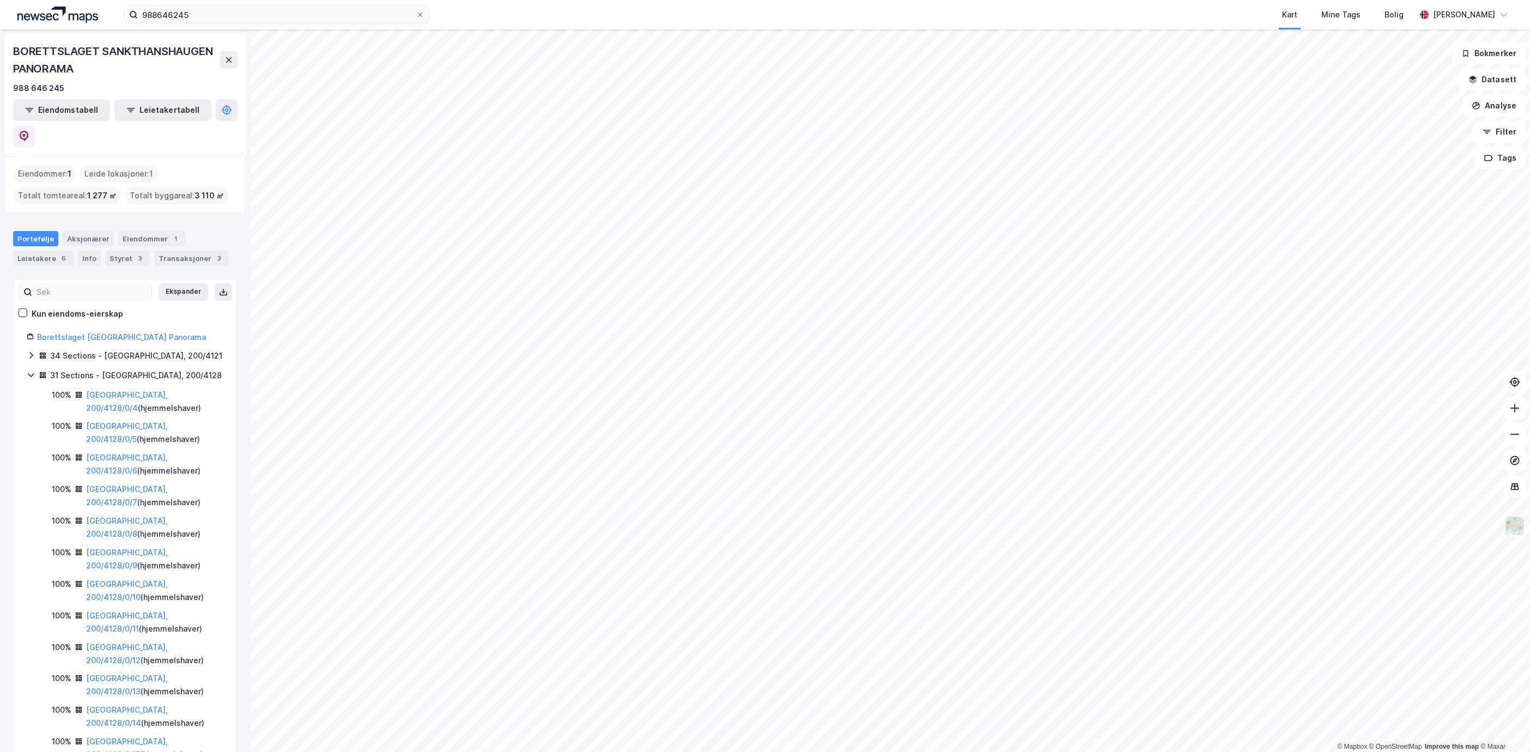
click at [32, 351] on icon at bounding box center [31, 355] width 9 height 9
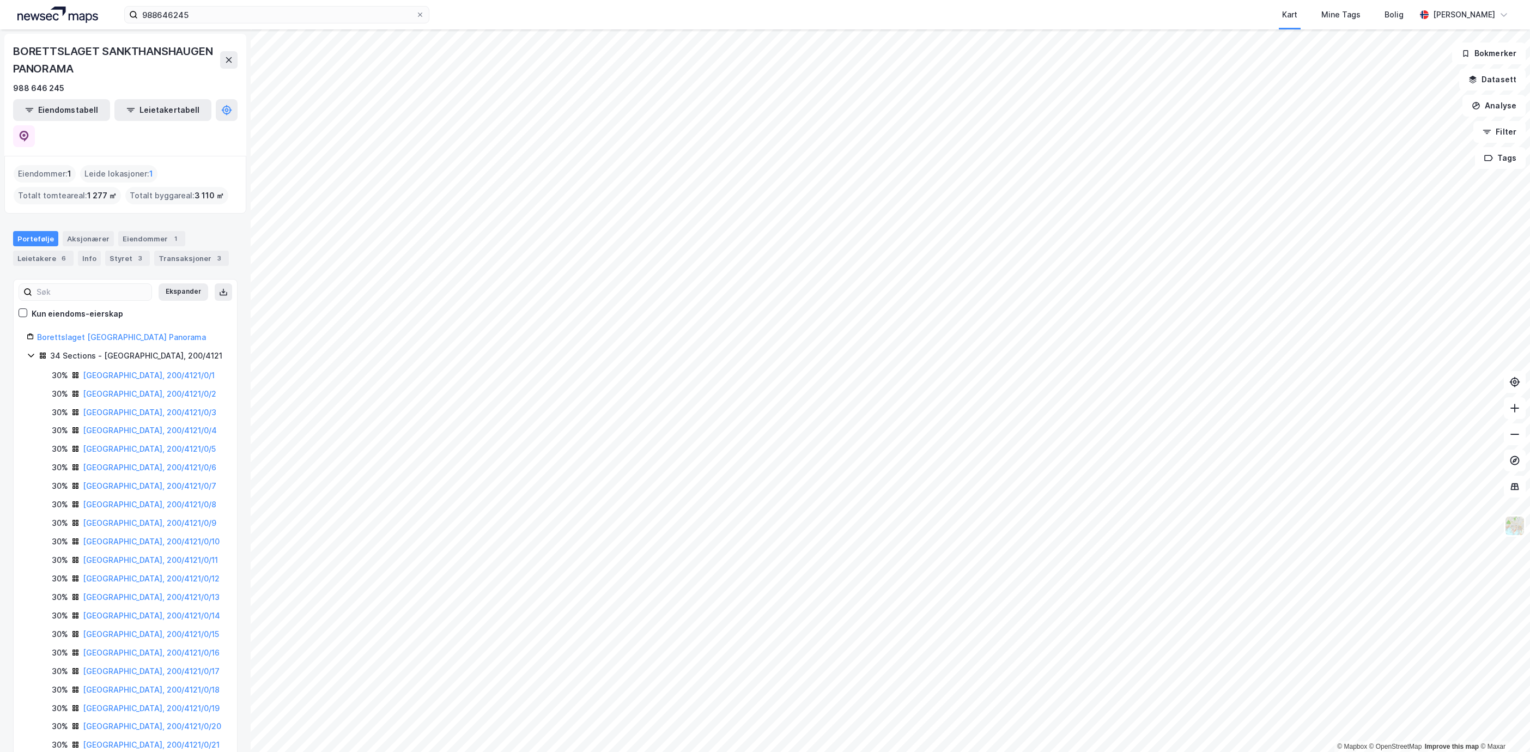
click at [28, 351] on icon at bounding box center [31, 355] width 9 height 9
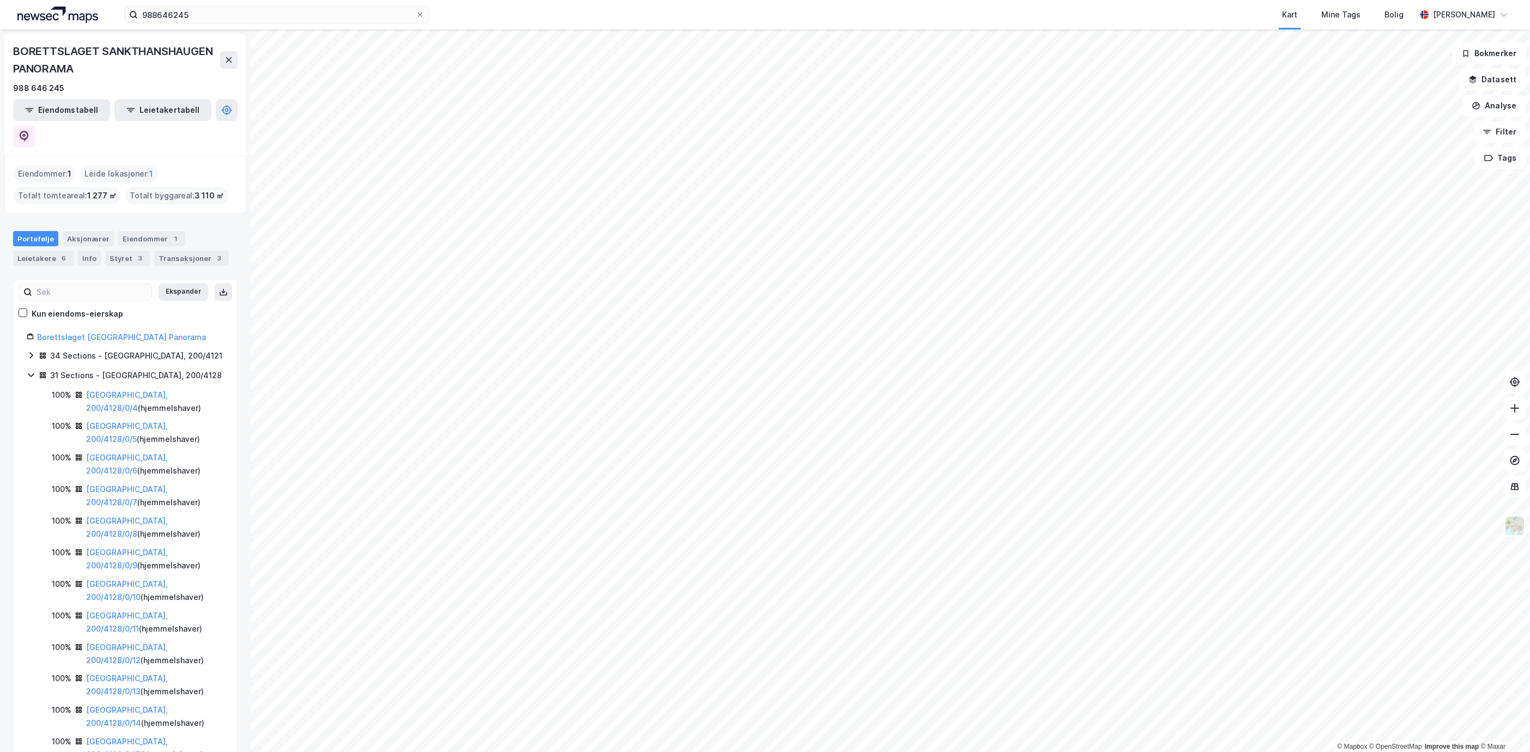
click at [39, 371] on icon at bounding box center [43, 375] width 8 height 8
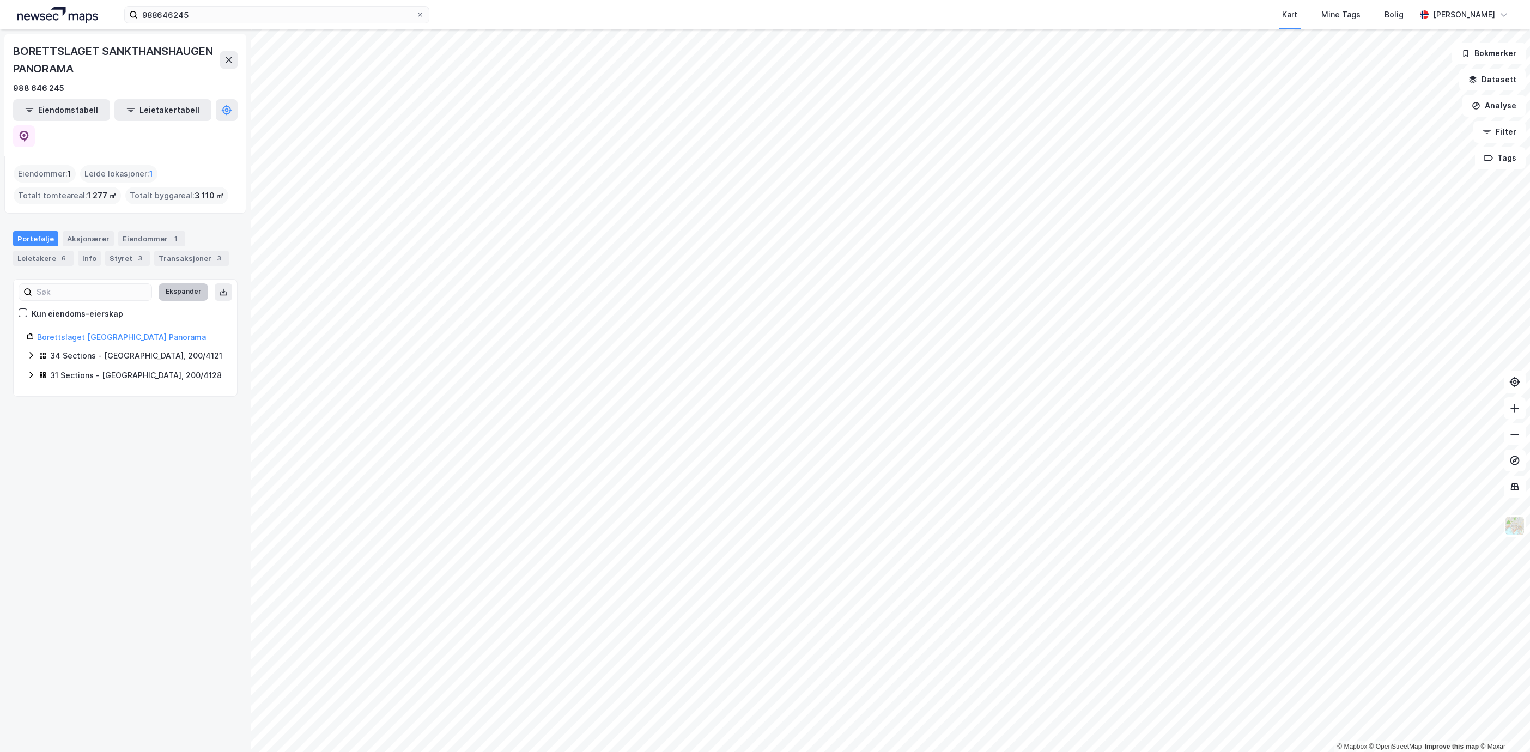
click at [173, 283] on button "Ekspander" at bounding box center [184, 291] width 50 height 17
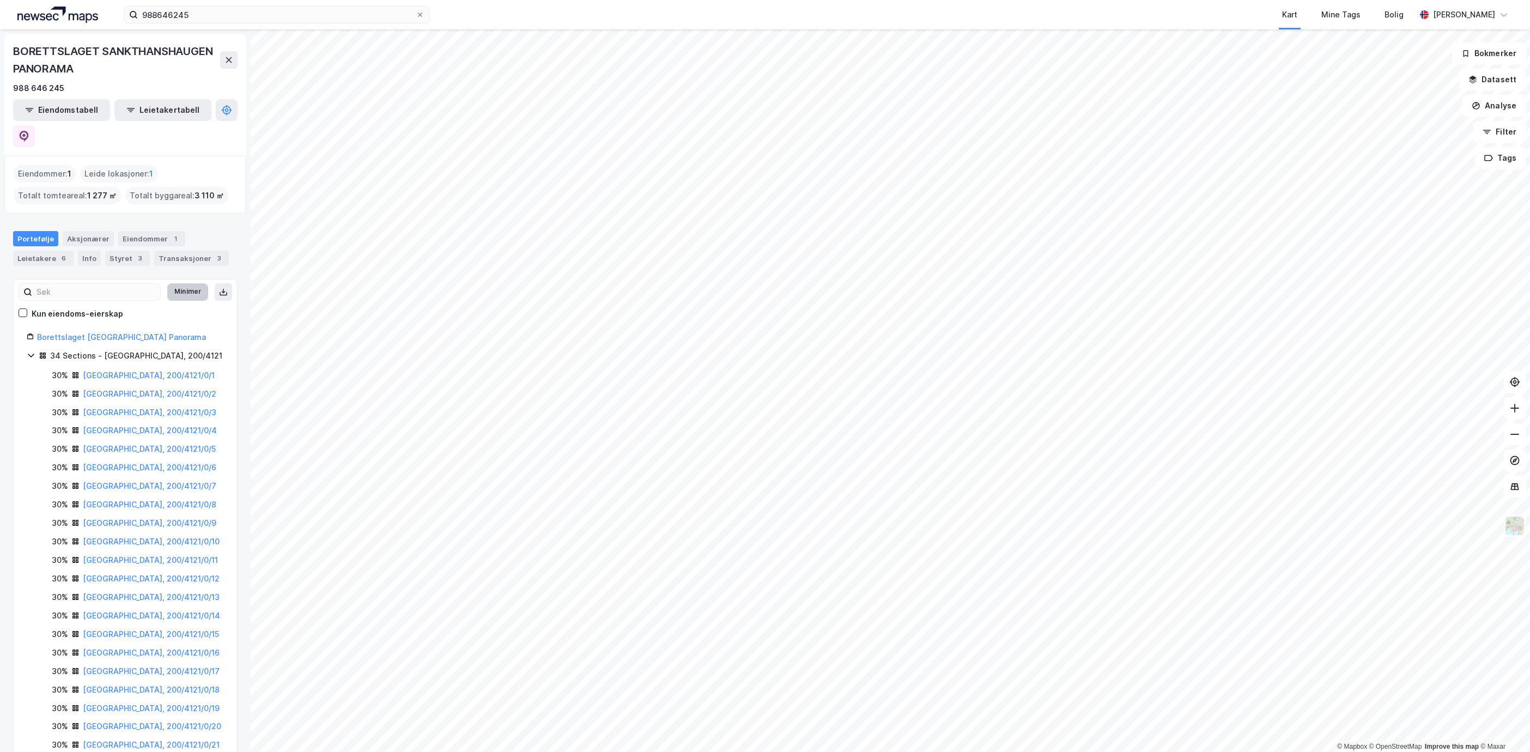
click at [173, 283] on button "Minimer" at bounding box center [187, 291] width 41 height 17
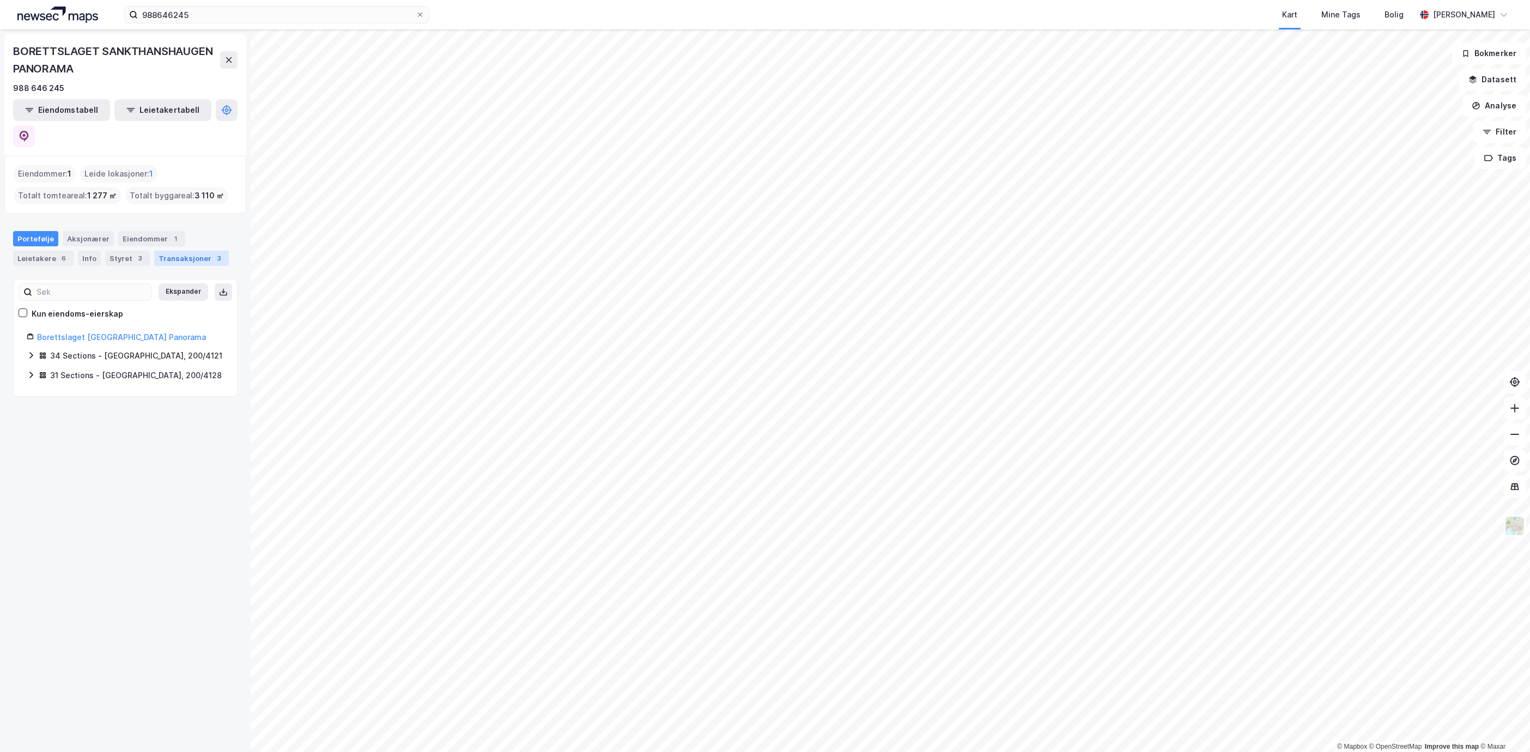
click at [185, 251] on div "Transaksjoner 3" at bounding box center [191, 258] width 75 height 15
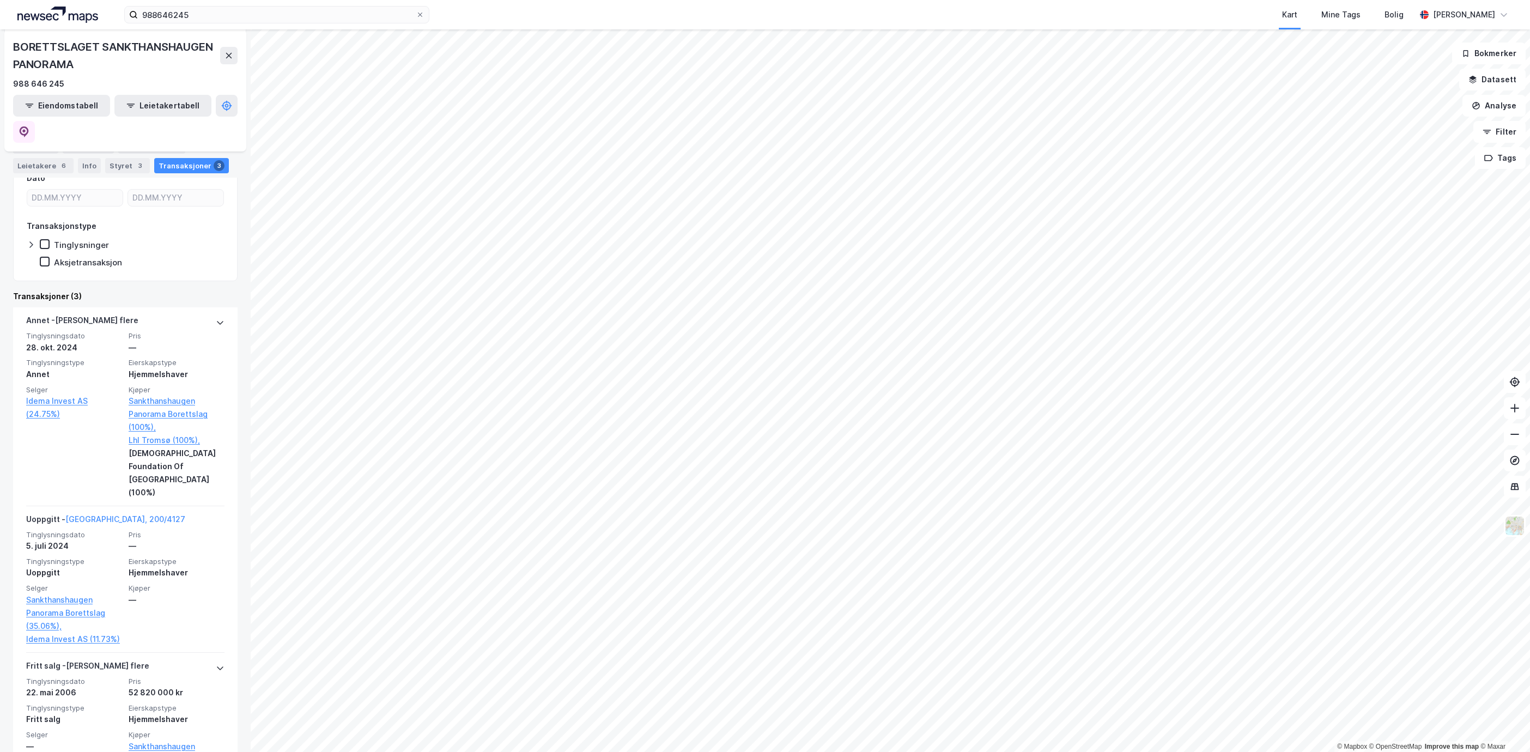
scroll to position [170, 0]
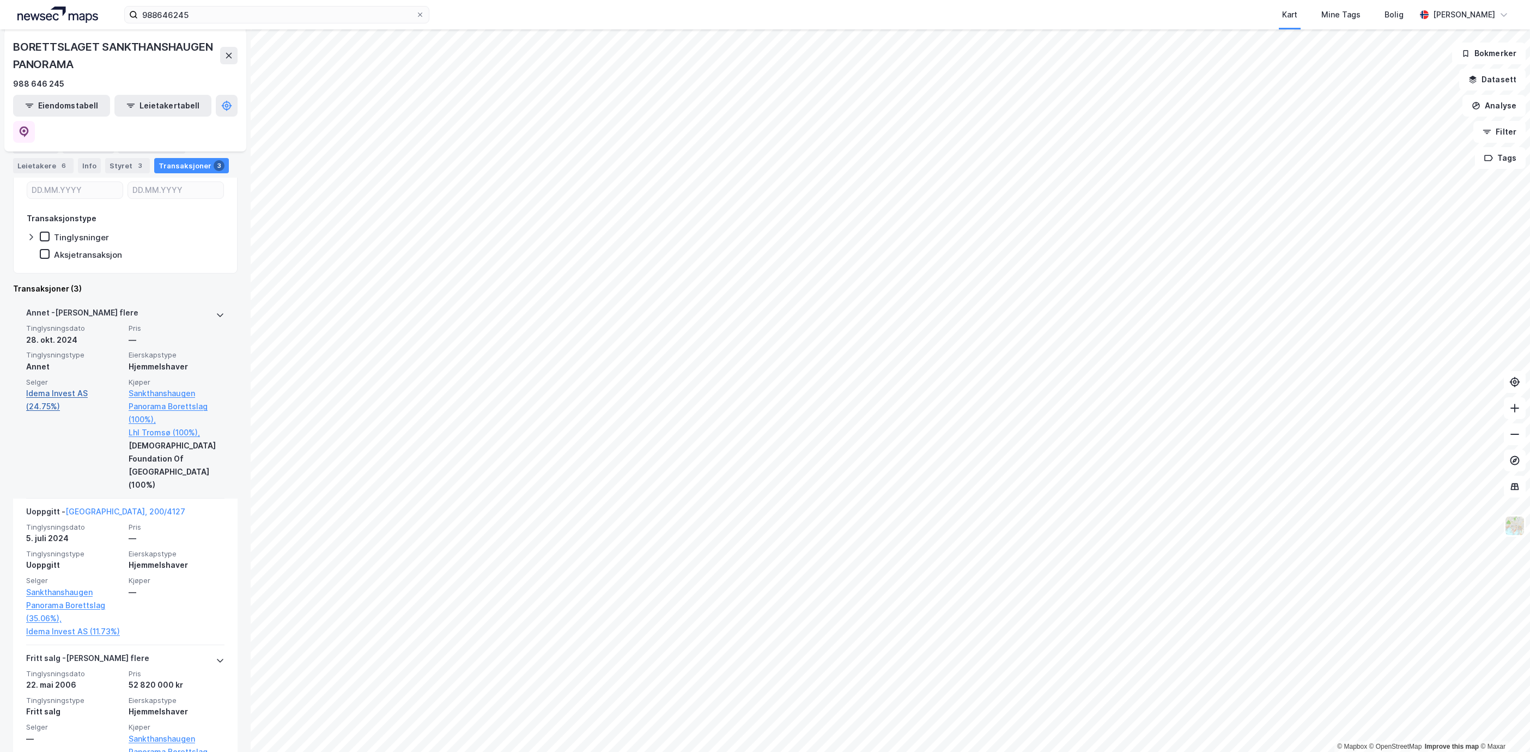
drag, startPoint x: 67, startPoint y: 395, endPoint x: 64, endPoint y: 385, distance: 10.3
click at [64, 385] on div "Selger Idema Invest AS (24.75%)" at bounding box center [74, 435] width 96 height 114
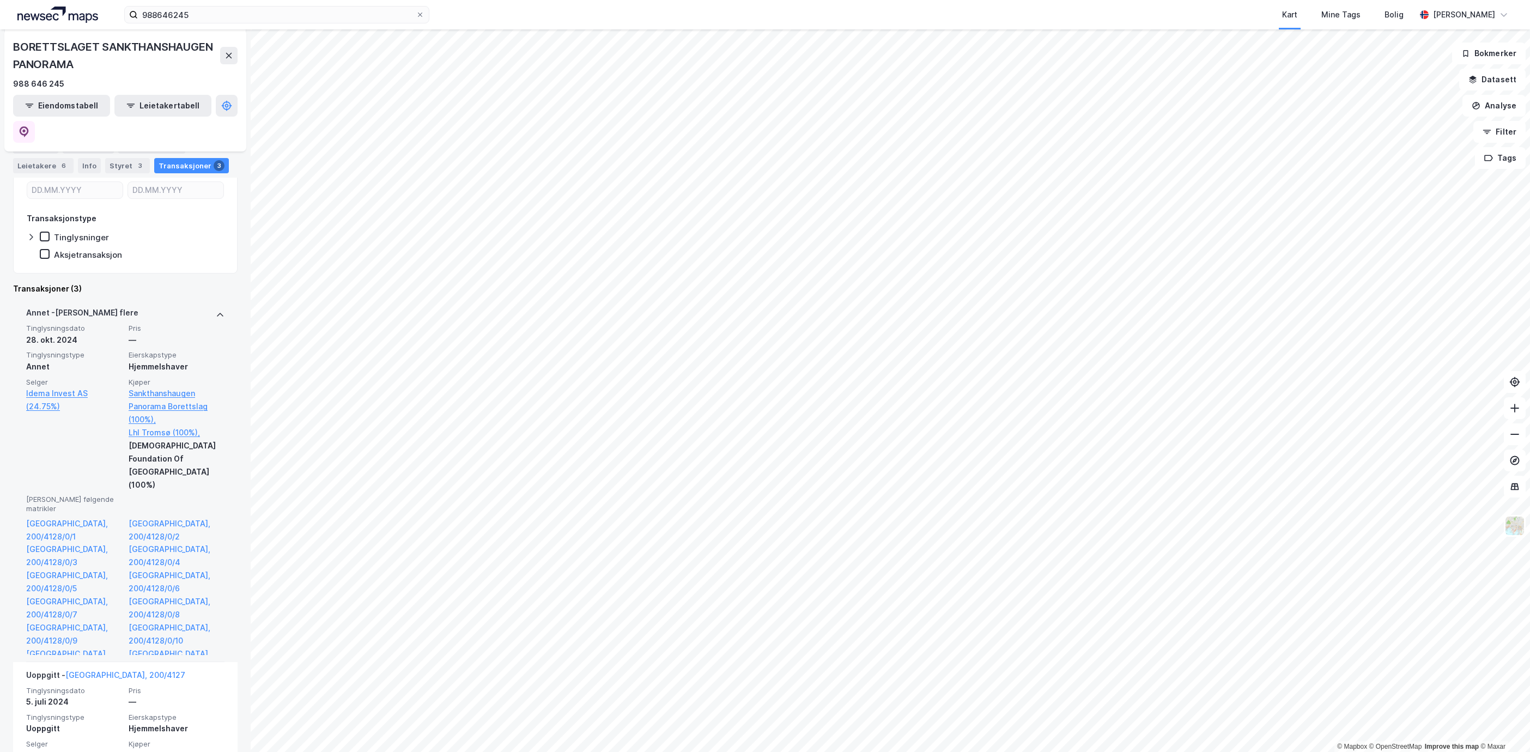
scroll to position [0, 0]
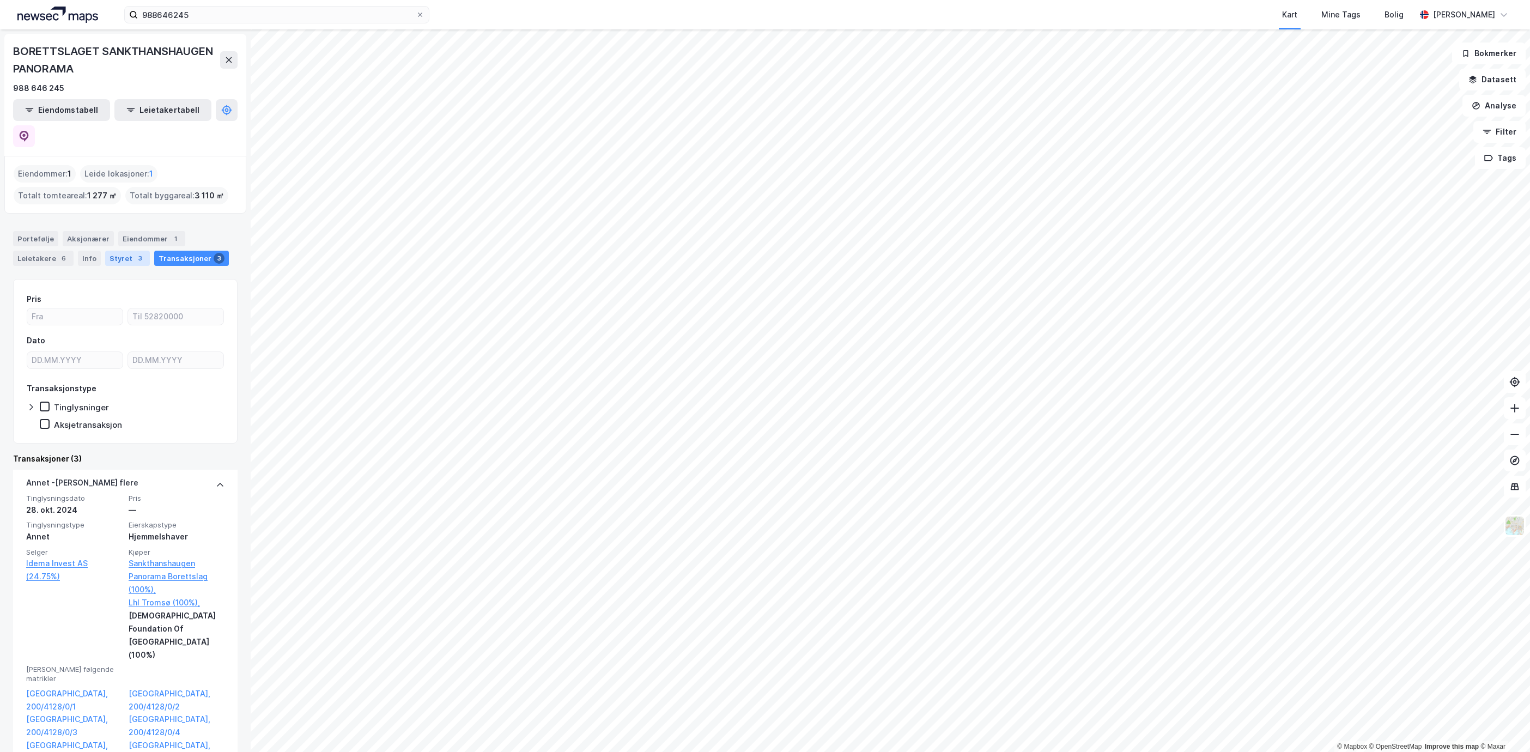
click at [124, 251] on div "Styret 3" at bounding box center [127, 258] width 45 height 15
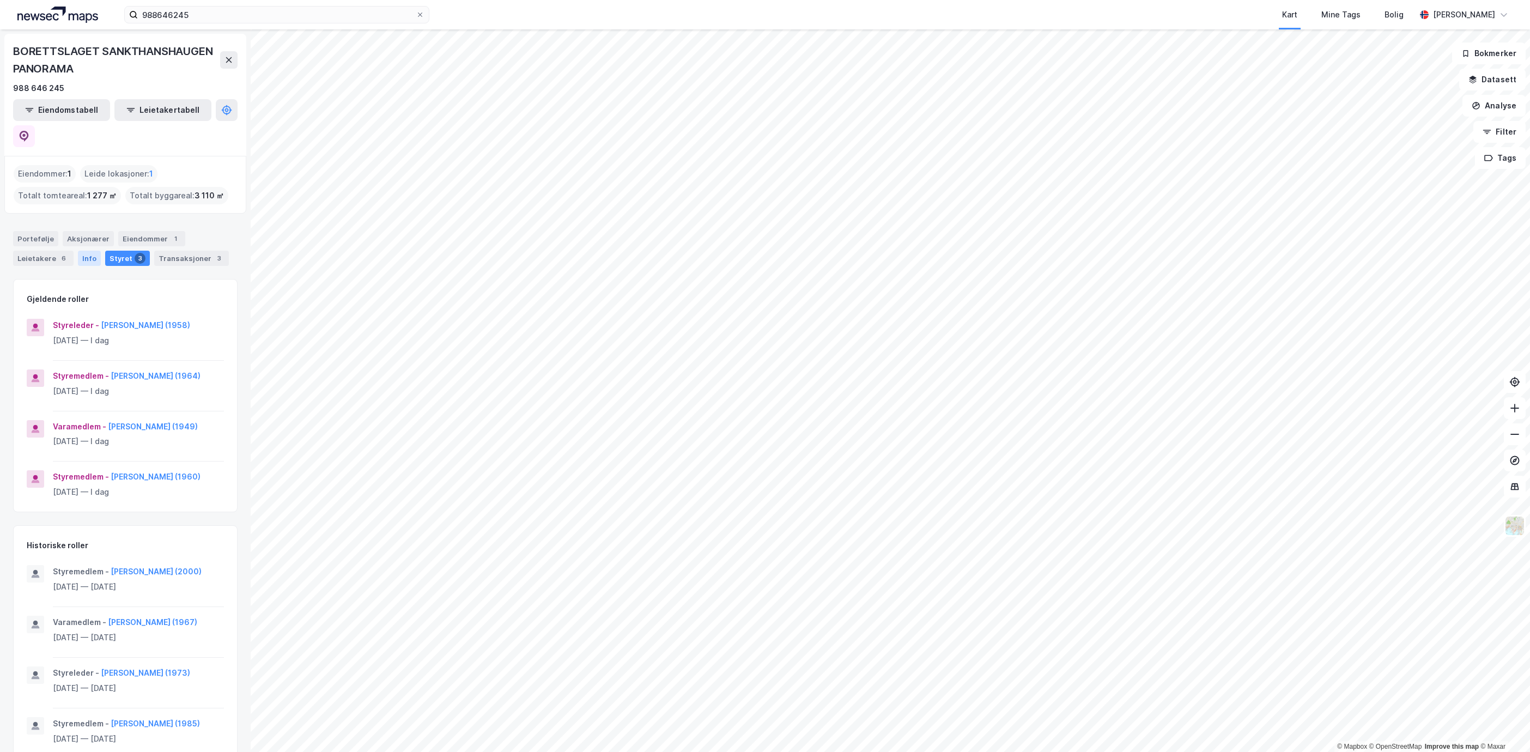
click at [84, 251] on div "Info" at bounding box center [89, 258] width 23 height 15
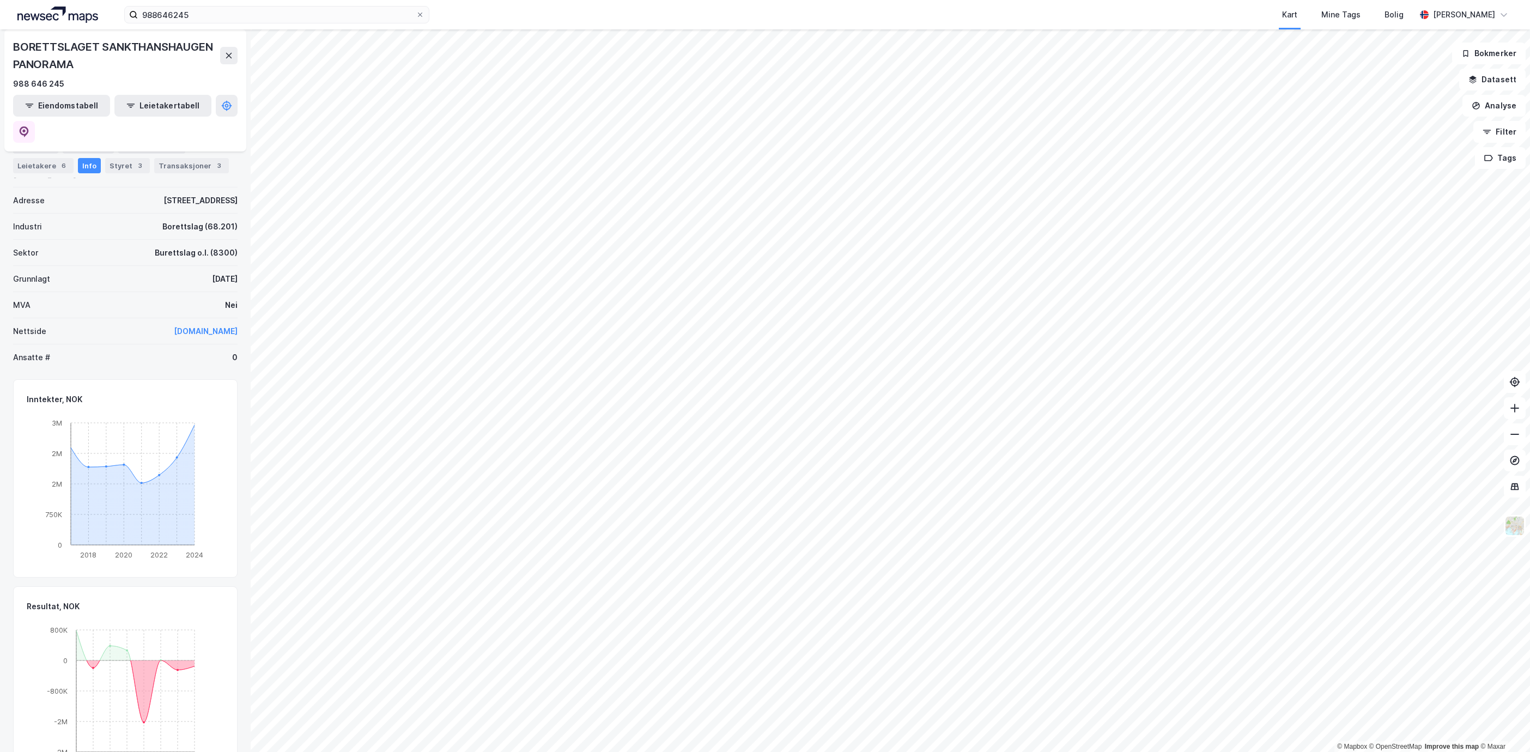
scroll to position [75, 0]
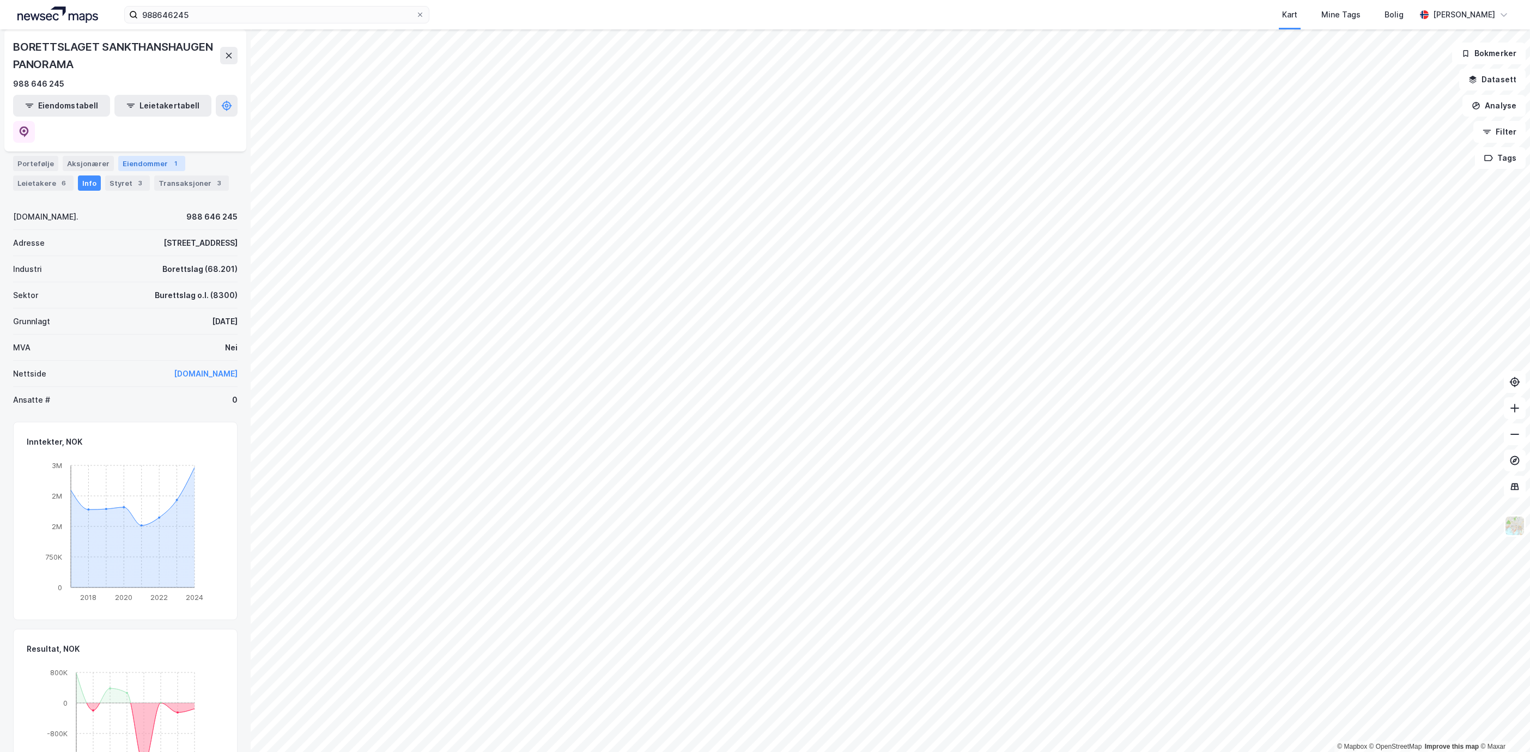
click at [137, 156] on div "Eiendommer 1" at bounding box center [151, 163] width 67 height 15
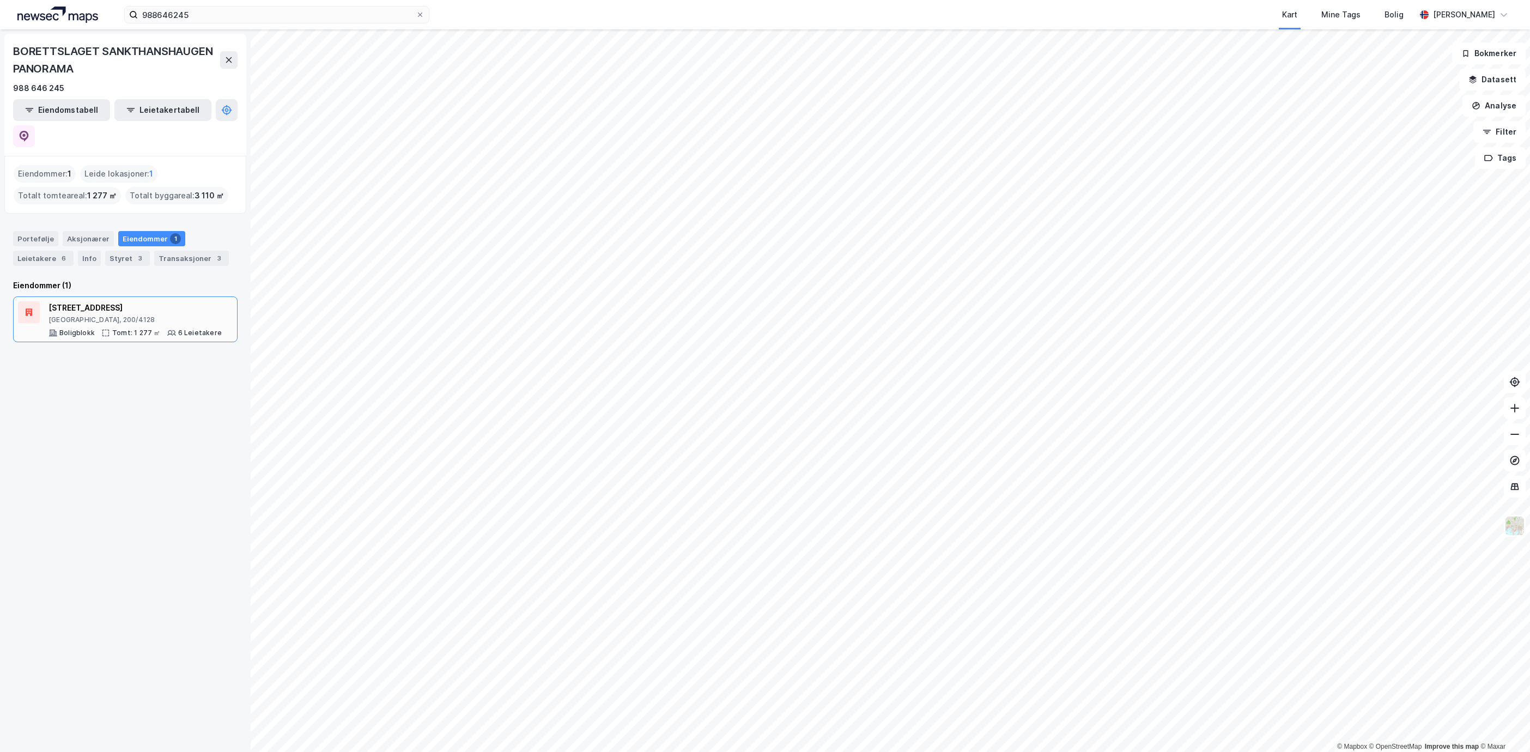
click at [135, 316] on div "[GEOGRAPHIC_DATA], 200/4128" at bounding box center [135, 320] width 173 height 9
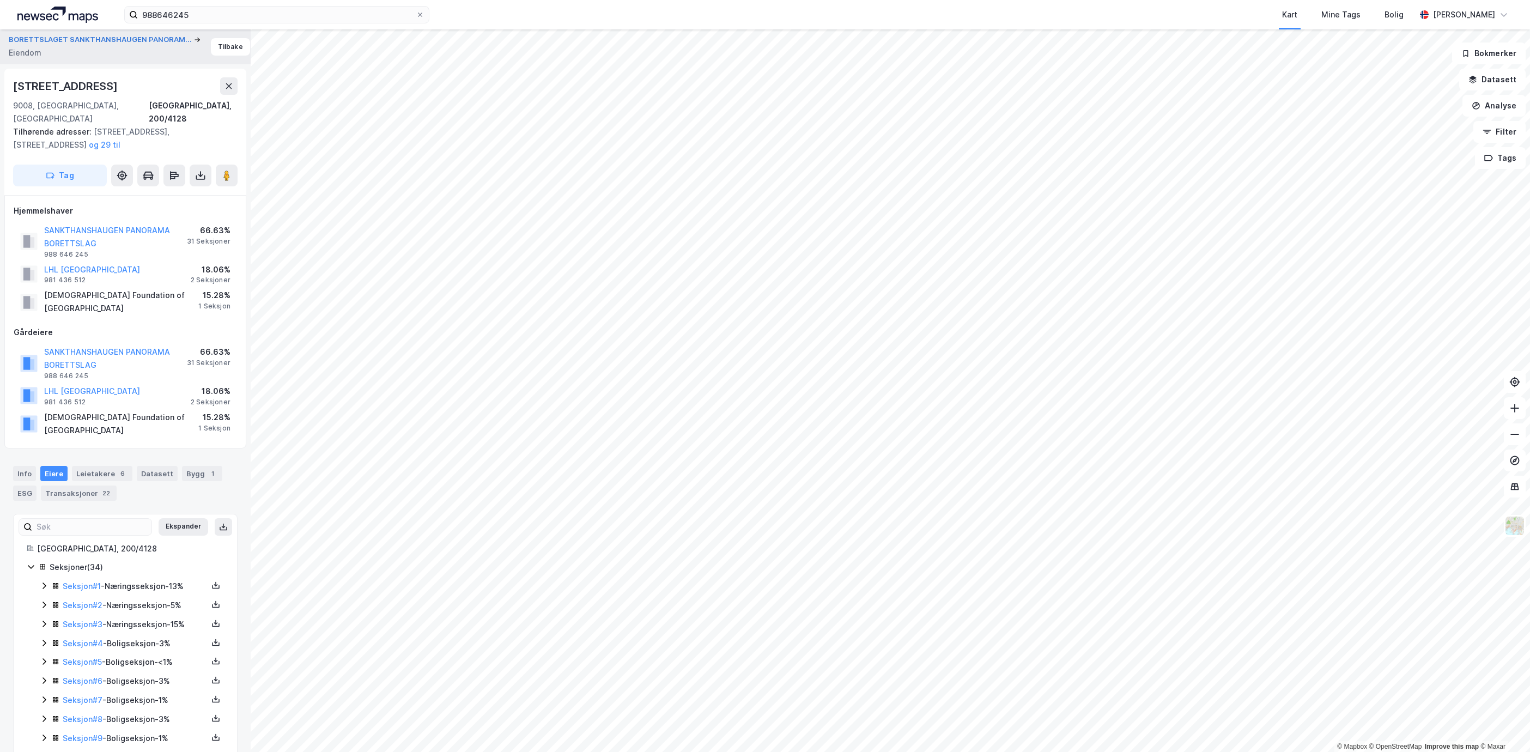
scroll to position [484, 0]
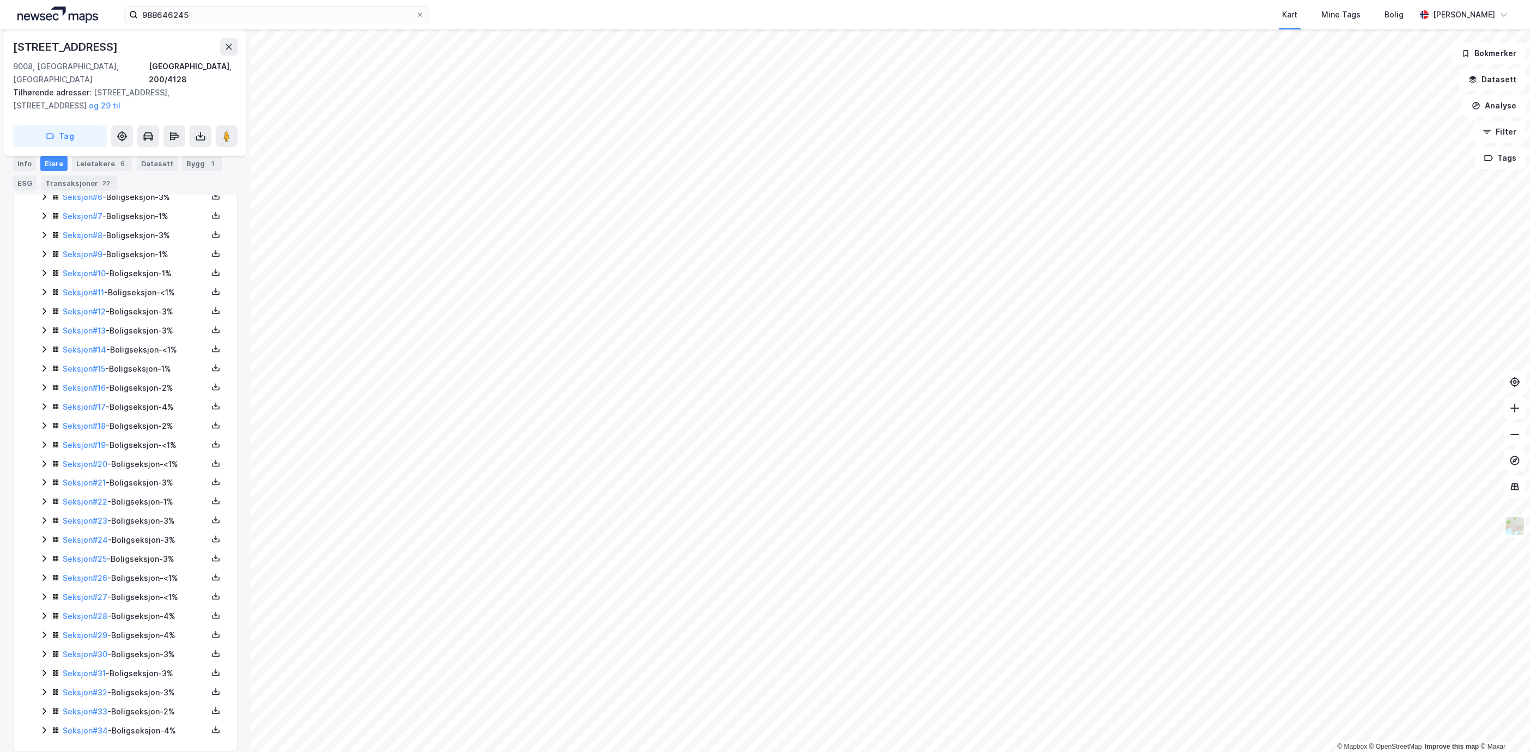
click at [52, 726] on icon at bounding box center [56, 730] width 8 height 8
click at [96, 656] on link "Seksjon # 33" at bounding box center [85, 660] width 45 height 9
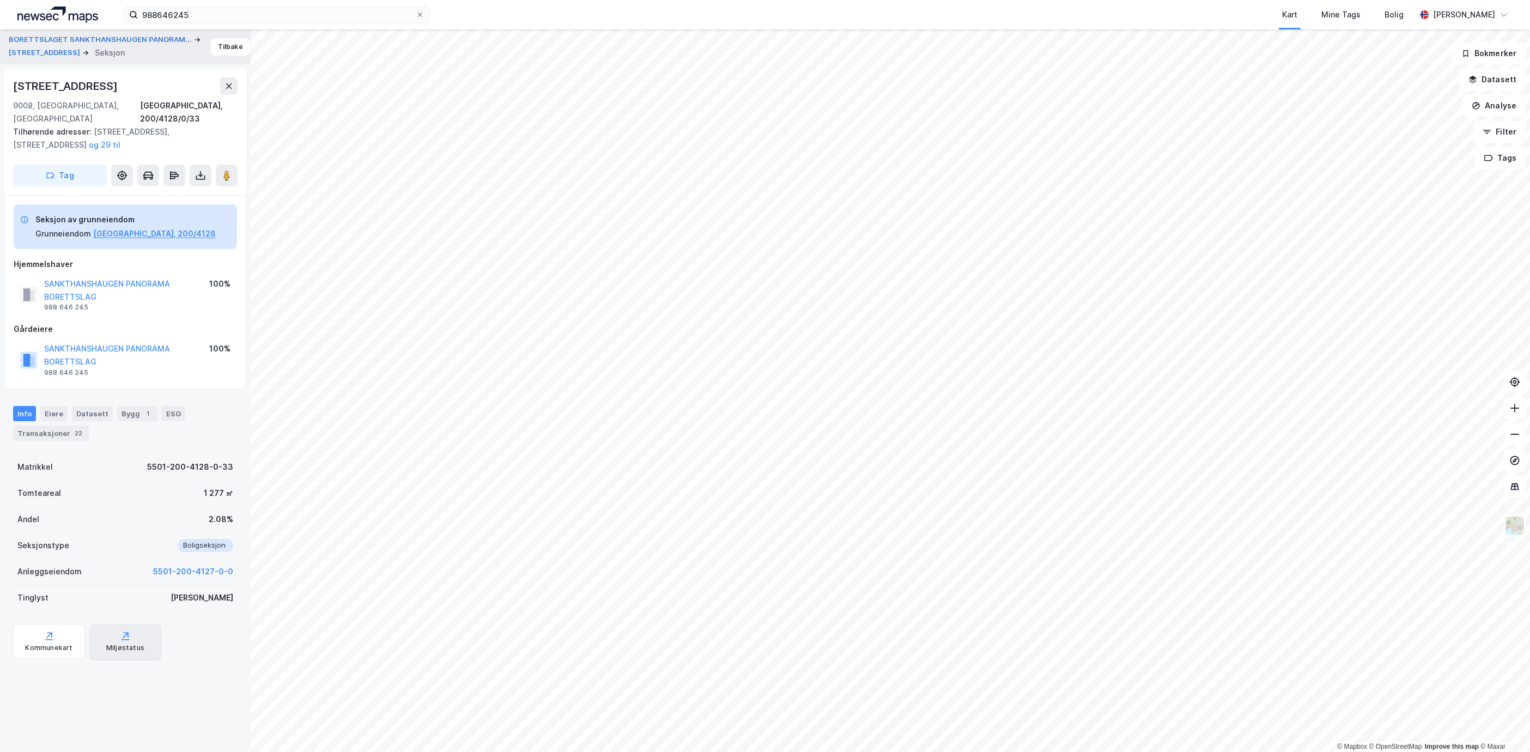
click at [118, 644] on div "Miljøstatus" at bounding box center [125, 648] width 38 height 9
